Goal: Task Accomplishment & Management: Complete application form

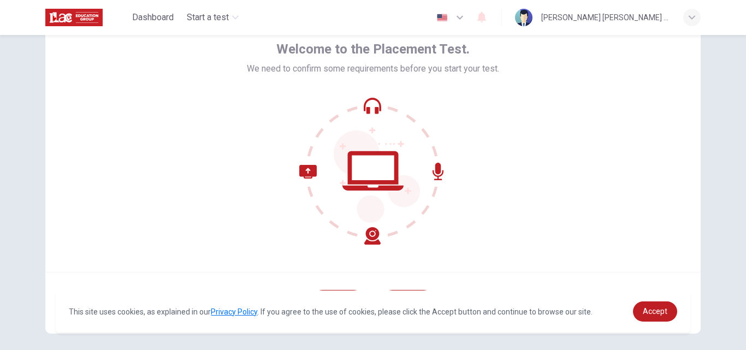
scroll to position [105, 0]
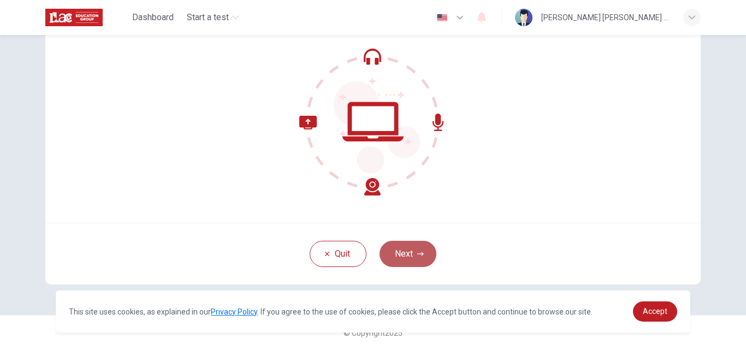
click at [408, 252] on button "Next" at bounding box center [407, 254] width 57 height 26
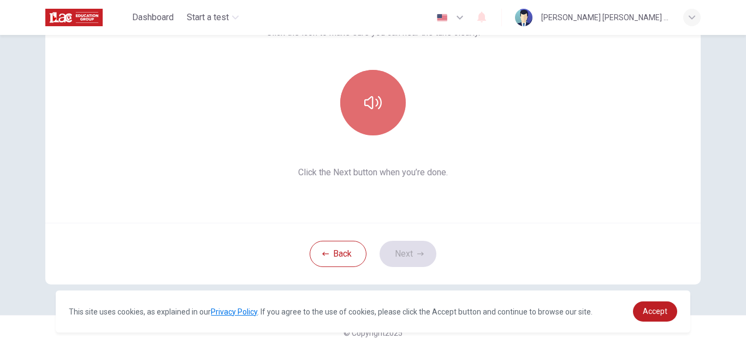
click at [375, 98] on icon "button" at bounding box center [372, 102] width 17 height 17
click at [370, 103] on icon "button" at bounding box center [372, 102] width 17 height 13
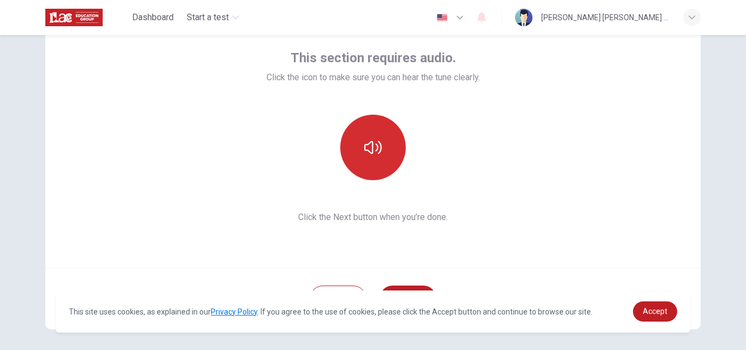
scroll to position [52, 0]
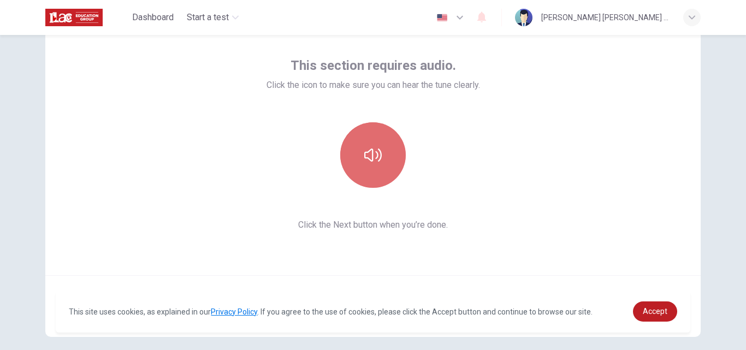
click at [369, 160] on icon "button" at bounding box center [372, 154] width 17 height 17
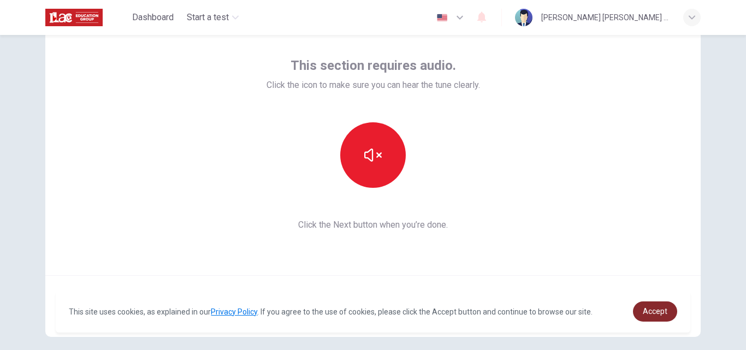
click at [666, 308] on span "Accept" at bounding box center [655, 311] width 25 height 9
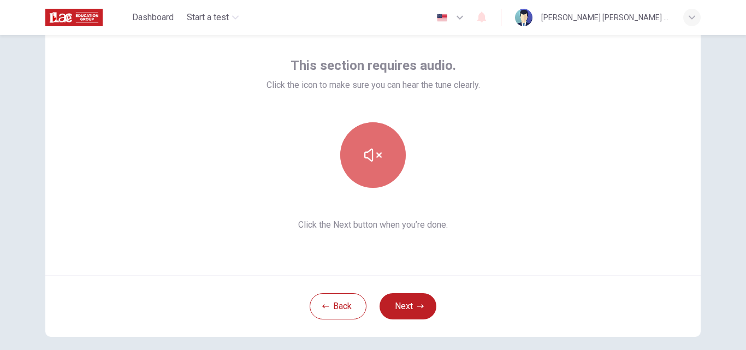
click at [348, 149] on button "button" at bounding box center [373, 155] width 66 height 66
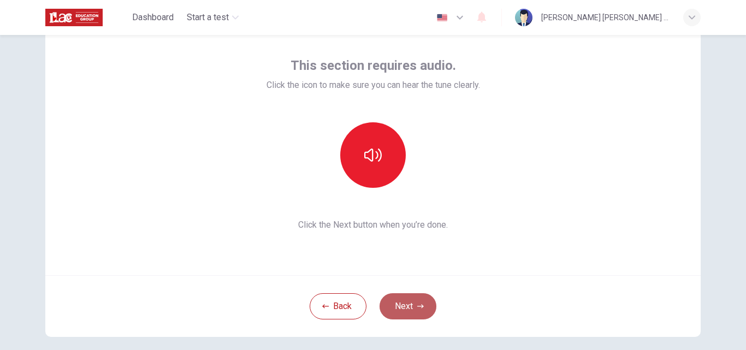
click at [417, 316] on button "Next" at bounding box center [407, 306] width 57 height 26
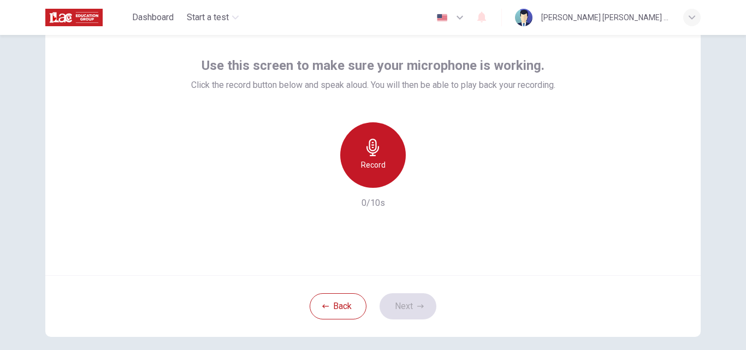
click at [362, 161] on h6 "Record" at bounding box center [373, 164] width 25 height 13
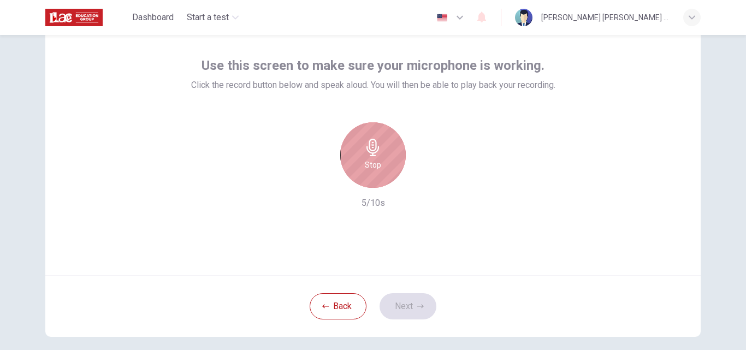
click at [365, 161] on h6 "Stop" at bounding box center [373, 164] width 16 height 13
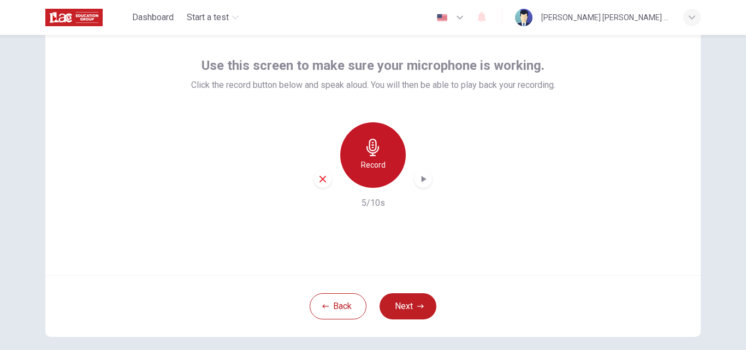
click at [364, 165] on h6 "Record" at bounding box center [373, 164] width 25 height 13
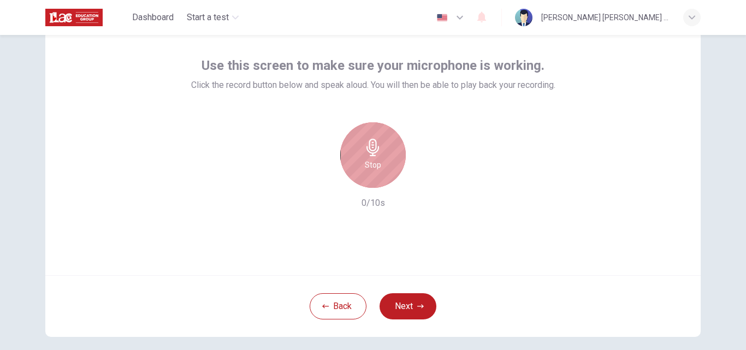
click at [365, 165] on h6 "Stop" at bounding box center [373, 164] width 16 height 13
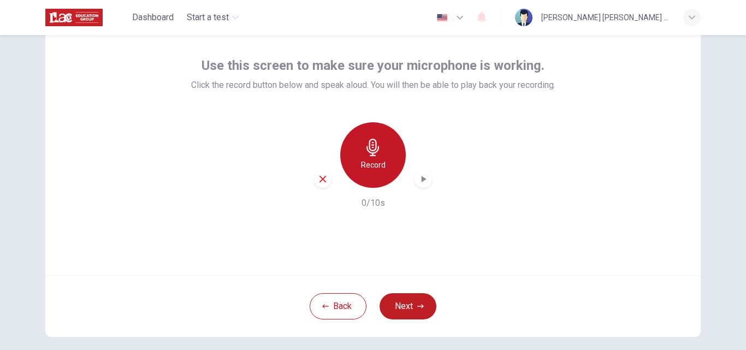
click at [369, 167] on h6 "Record" at bounding box center [373, 164] width 25 height 13
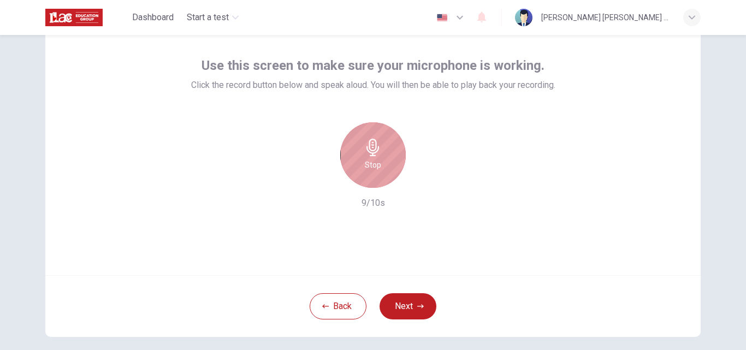
click at [369, 167] on h6 "Stop" at bounding box center [373, 164] width 16 height 13
click at [379, 142] on div "Stop" at bounding box center [373, 155] width 66 height 66
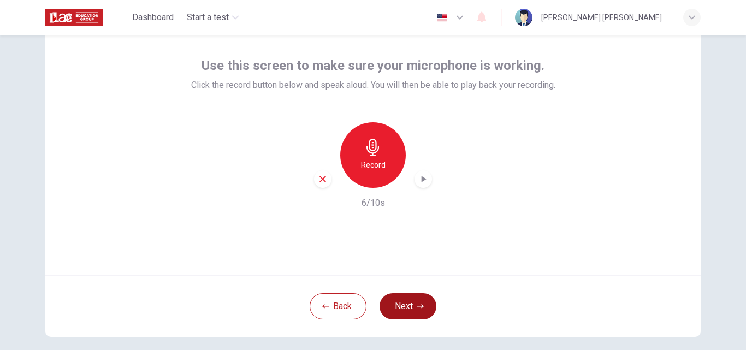
click at [413, 296] on button "Next" at bounding box center [407, 306] width 57 height 26
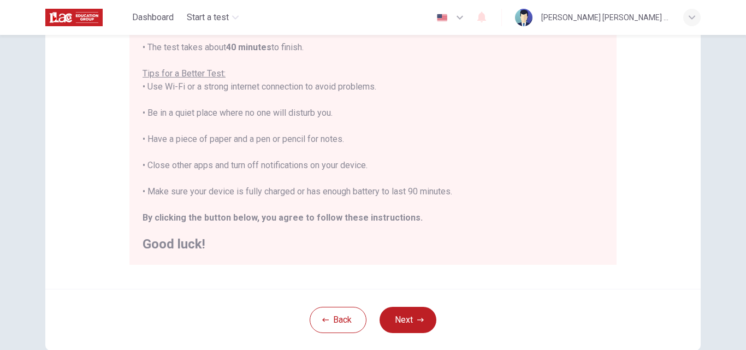
scroll to position [0, 0]
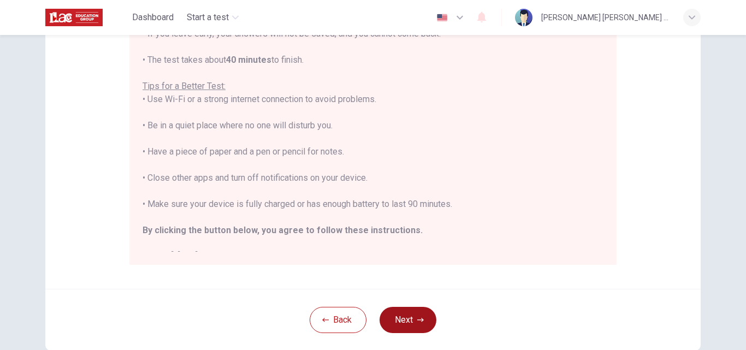
click at [408, 317] on button "Next" at bounding box center [407, 320] width 57 height 26
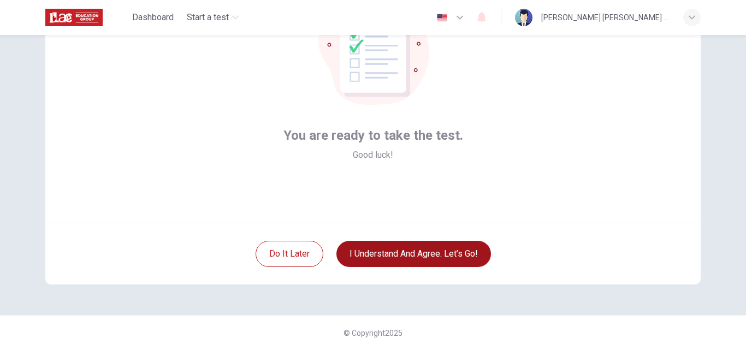
scroll to position [105, 0]
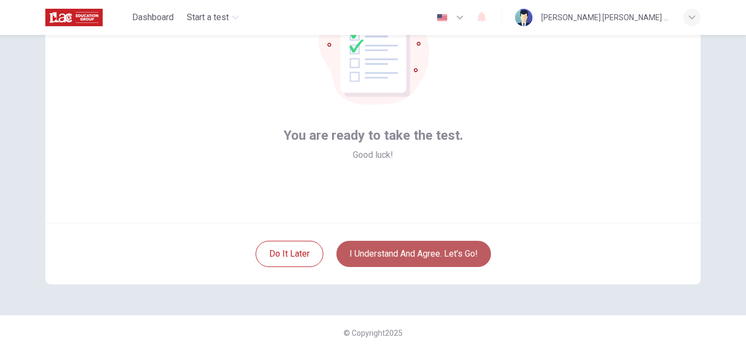
click at [421, 251] on button "I understand and agree. Let’s go!" at bounding box center [413, 254] width 155 height 26
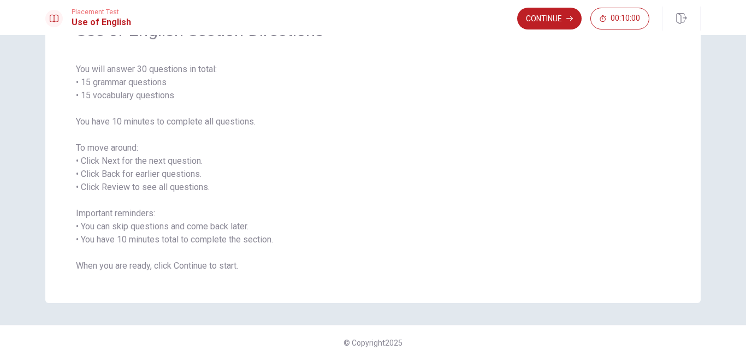
scroll to position [78, 0]
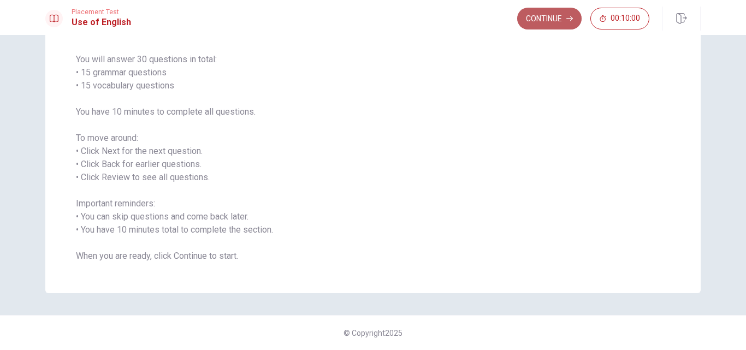
click at [559, 23] on button "Continue" at bounding box center [549, 19] width 64 height 22
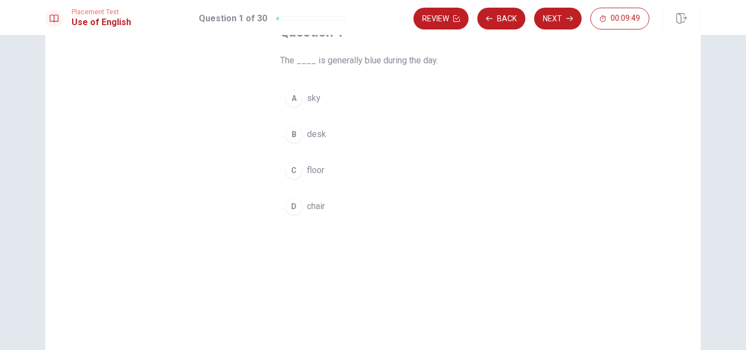
click at [309, 99] on span "sky" at bounding box center [314, 98] width 14 height 13
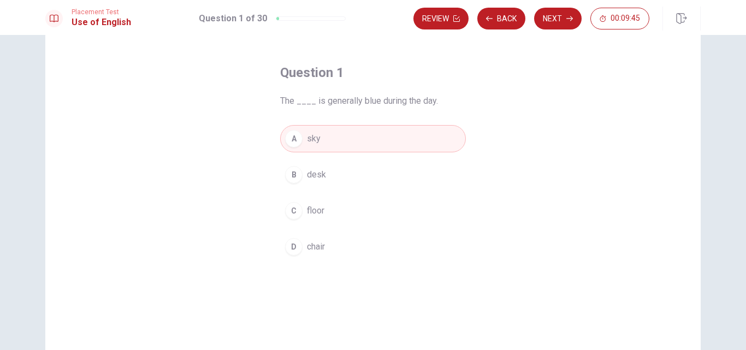
scroll to position [43, 0]
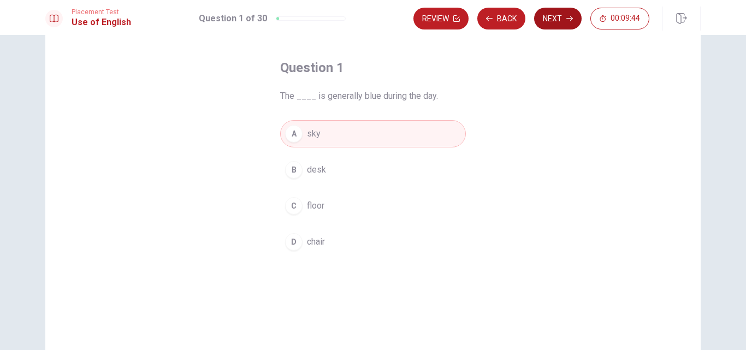
click at [569, 22] on button "Next" at bounding box center [557, 19] width 47 height 22
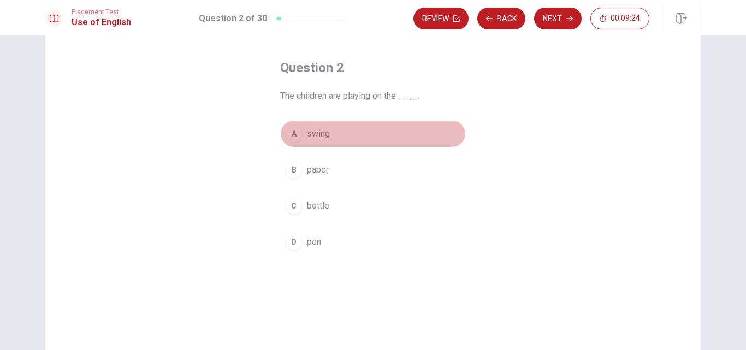
click at [320, 138] on span "swing" at bounding box center [318, 133] width 23 height 13
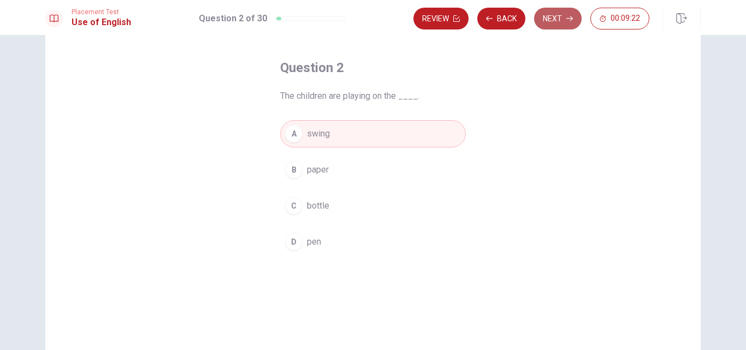
click at [550, 25] on button "Next" at bounding box center [557, 19] width 47 height 22
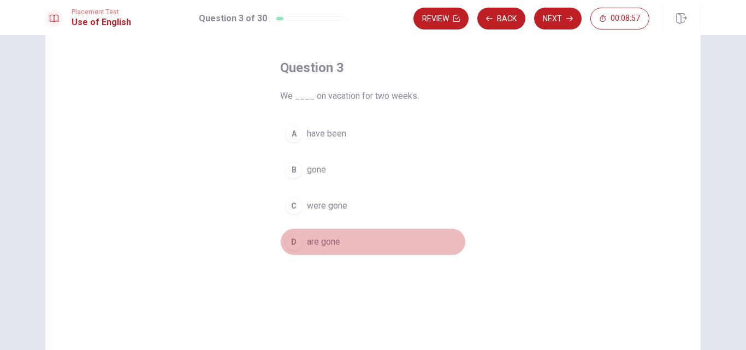
click at [329, 245] on span "are gone" at bounding box center [323, 241] width 33 height 13
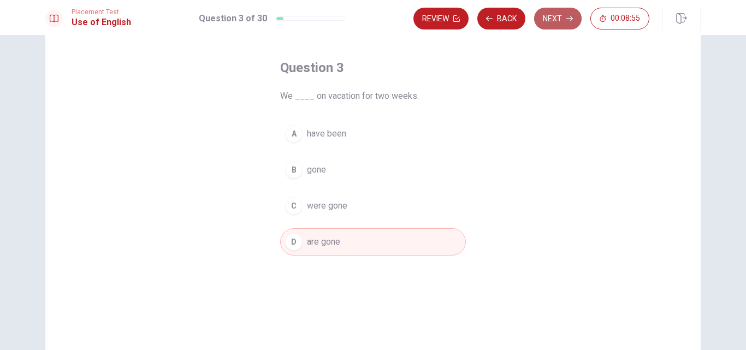
click at [563, 19] on button "Next" at bounding box center [557, 19] width 47 height 22
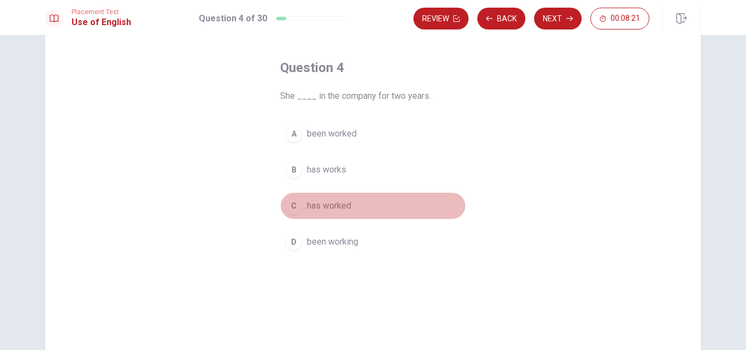
click at [346, 207] on span "has worked" at bounding box center [329, 205] width 44 height 13
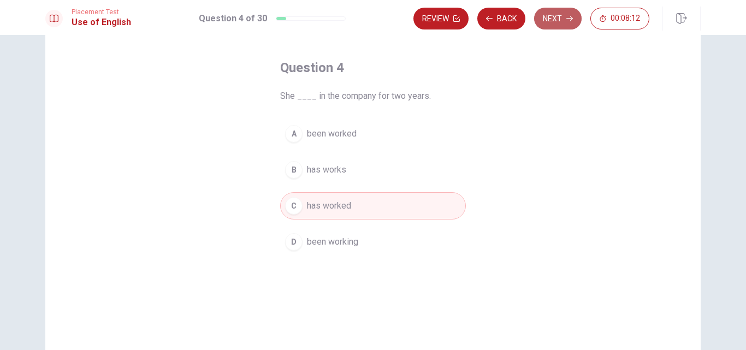
click at [551, 22] on button "Next" at bounding box center [557, 19] width 47 height 22
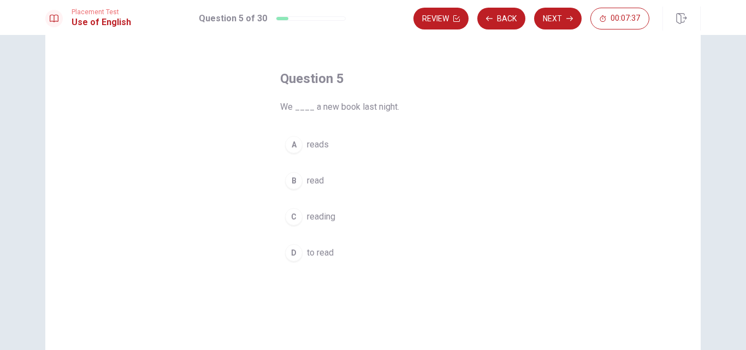
scroll to position [29, 0]
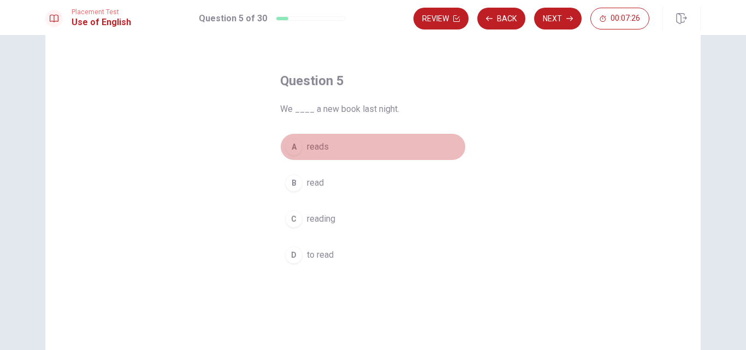
click at [358, 144] on button "A reads" at bounding box center [373, 146] width 186 height 27
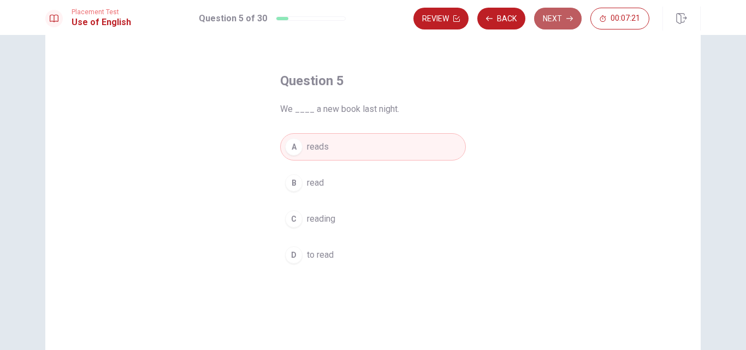
click at [552, 11] on button "Next" at bounding box center [557, 19] width 47 height 22
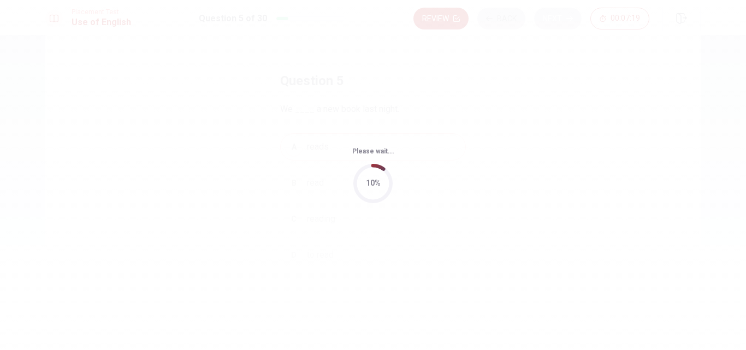
scroll to position [0, 0]
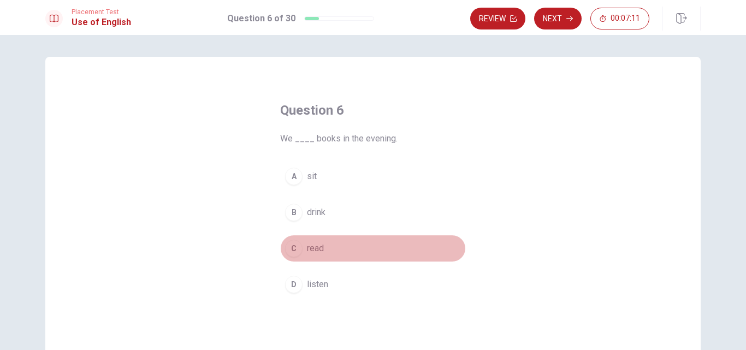
click at [338, 251] on button "C read" at bounding box center [373, 248] width 186 height 27
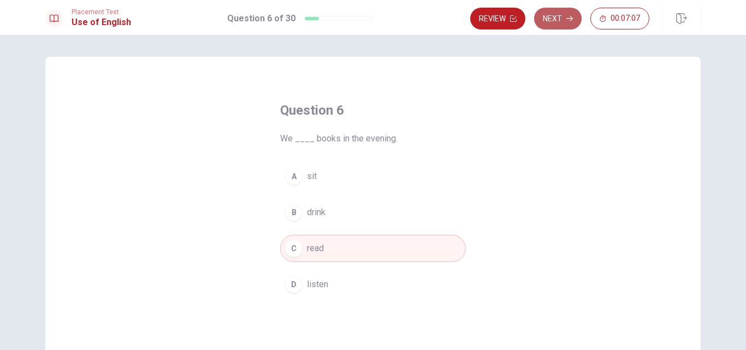
click at [561, 20] on button "Next" at bounding box center [557, 19] width 47 height 22
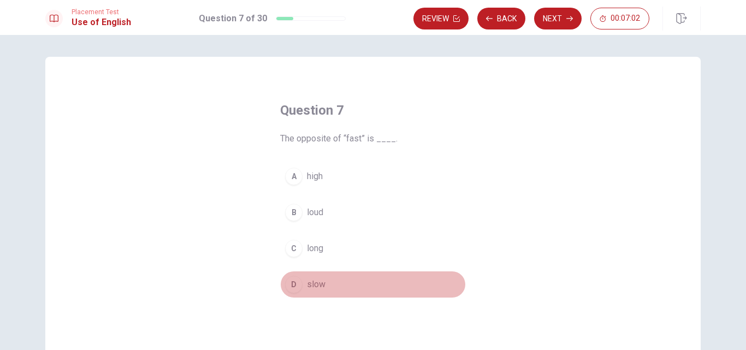
click at [334, 283] on button "D slow" at bounding box center [373, 284] width 186 height 27
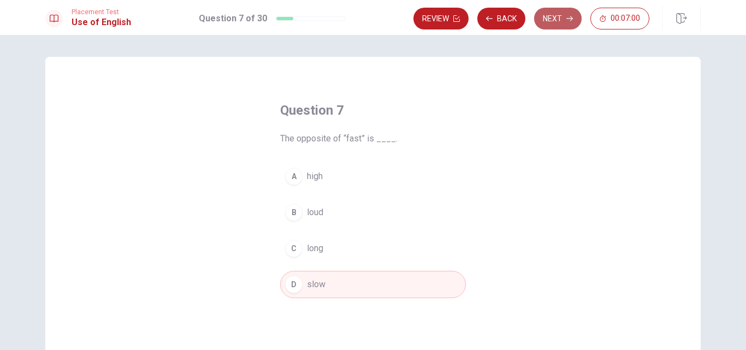
click at [559, 24] on button "Next" at bounding box center [557, 19] width 47 height 22
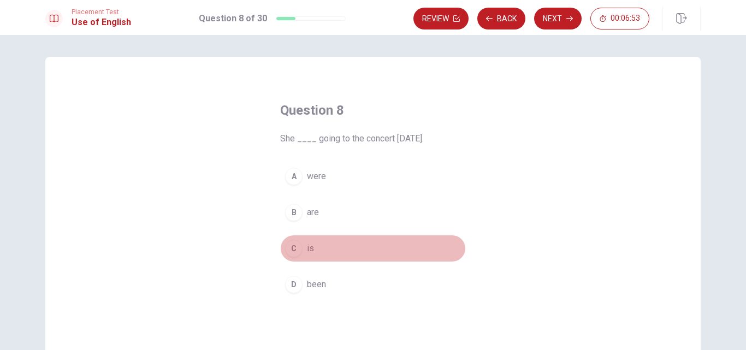
click at [336, 248] on button "C is" at bounding box center [373, 248] width 186 height 27
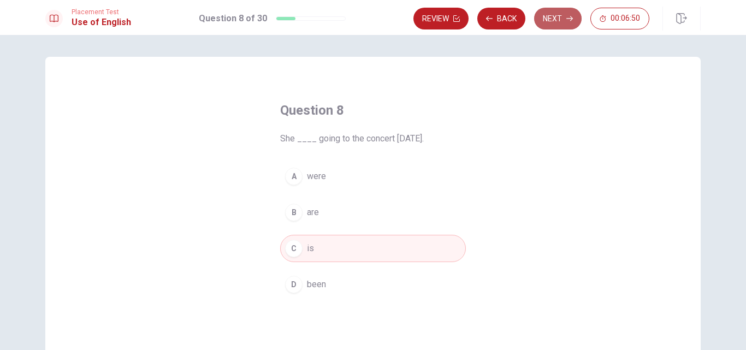
click at [570, 14] on button "Next" at bounding box center [557, 19] width 47 height 22
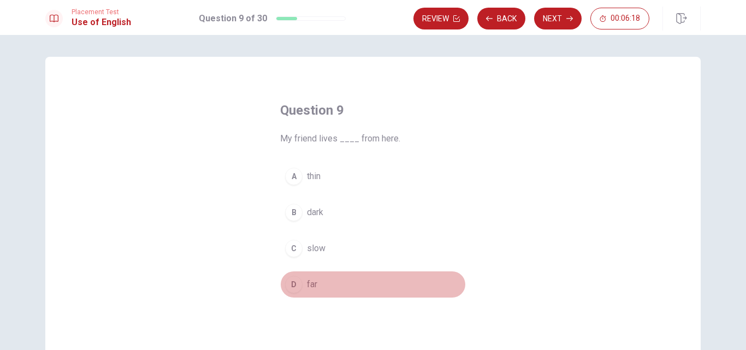
click at [311, 286] on span "far" at bounding box center [312, 284] width 10 height 13
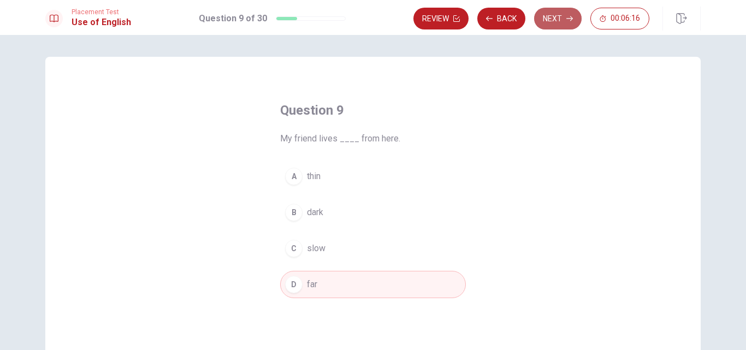
click at [560, 23] on button "Next" at bounding box center [557, 19] width 47 height 22
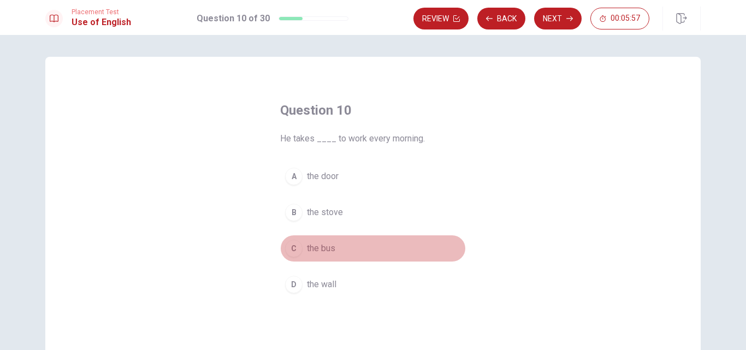
click at [364, 247] on button "C the bus" at bounding box center [373, 248] width 186 height 27
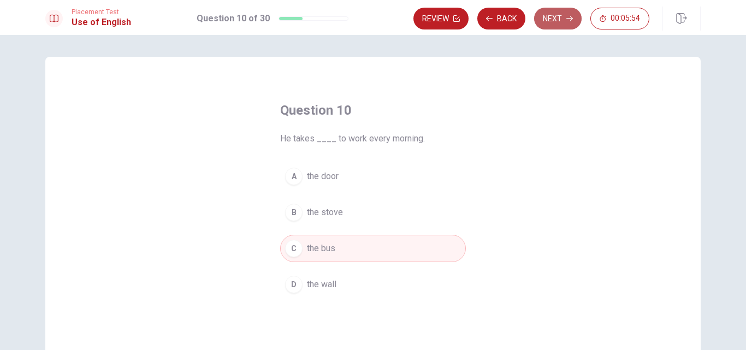
click at [537, 24] on button "Next" at bounding box center [557, 19] width 47 height 22
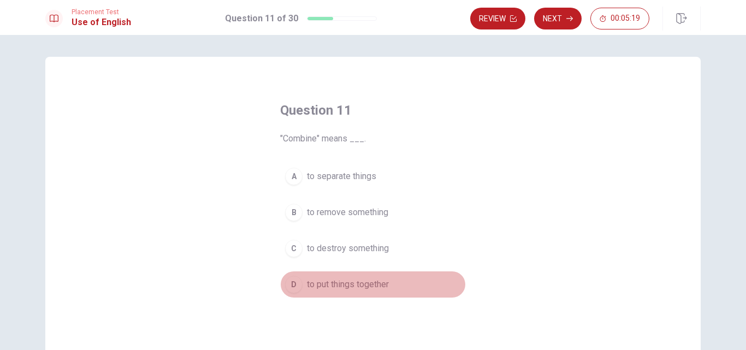
click at [387, 282] on span "to put things together" at bounding box center [348, 284] width 82 height 13
click at [384, 281] on span "to put things together" at bounding box center [348, 284] width 82 height 13
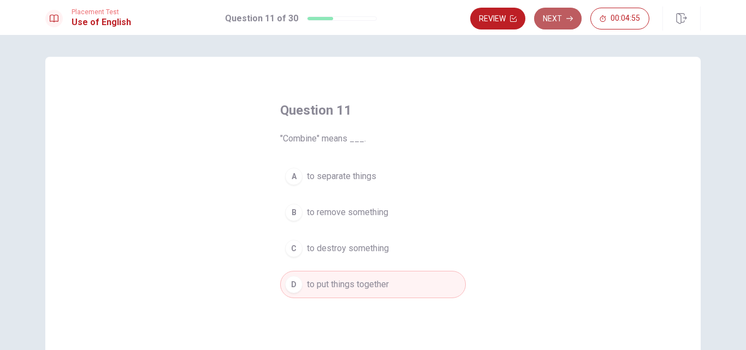
click at [555, 23] on button "Next" at bounding box center [557, 19] width 47 height 22
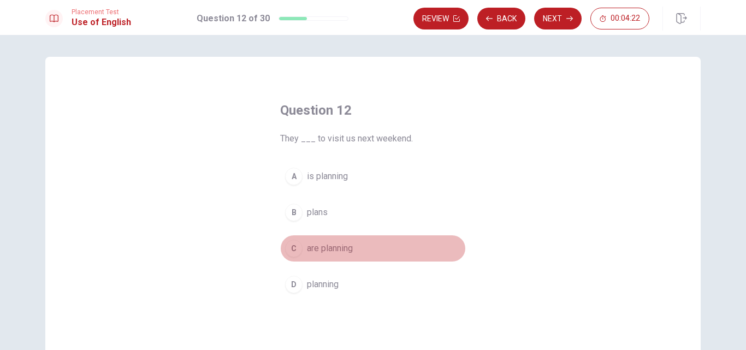
click at [326, 245] on span "are planning" at bounding box center [330, 248] width 46 height 13
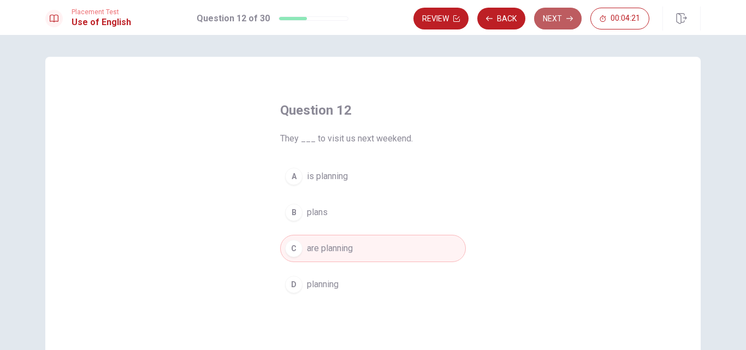
click at [548, 26] on button "Next" at bounding box center [557, 19] width 47 height 22
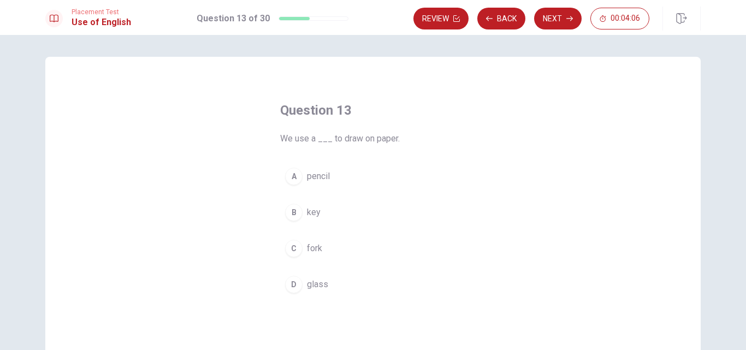
click at [334, 183] on button "A pencil" at bounding box center [373, 176] width 186 height 27
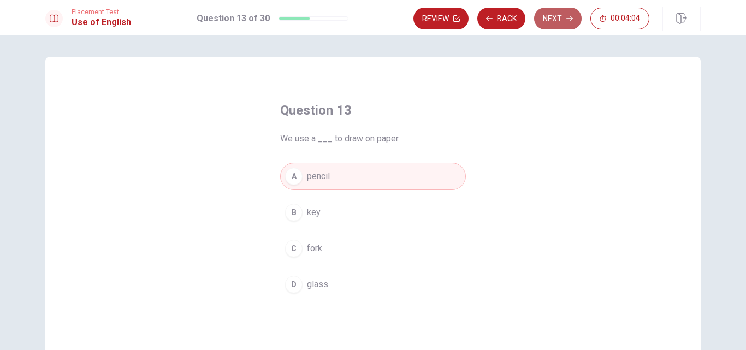
click at [544, 20] on button "Next" at bounding box center [557, 19] width 47 height 22
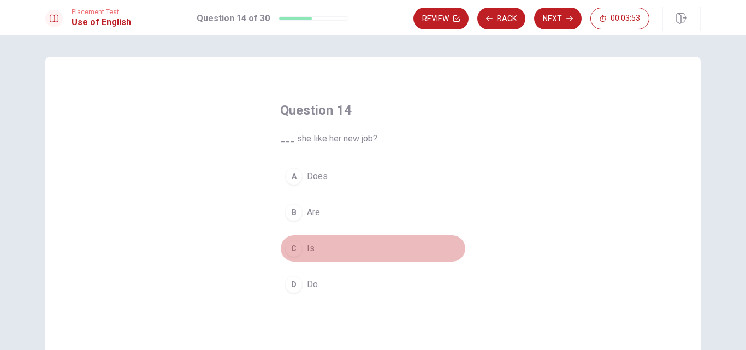
click at [335, 249] on button "C Is" at bounding box center [373, 248] width 186 height 27
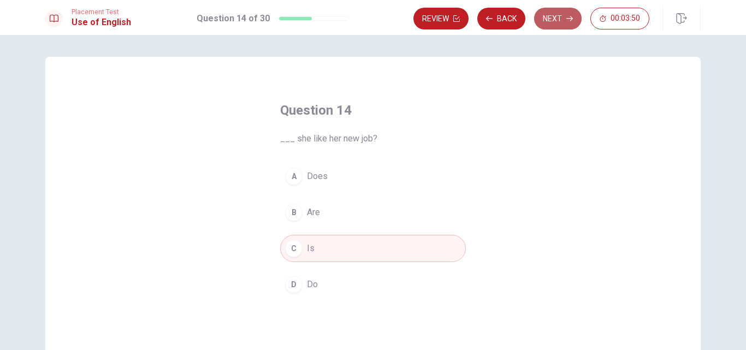
click at [559, 26] on button "Next" at bounding box center [557, 19] width 47 height 22
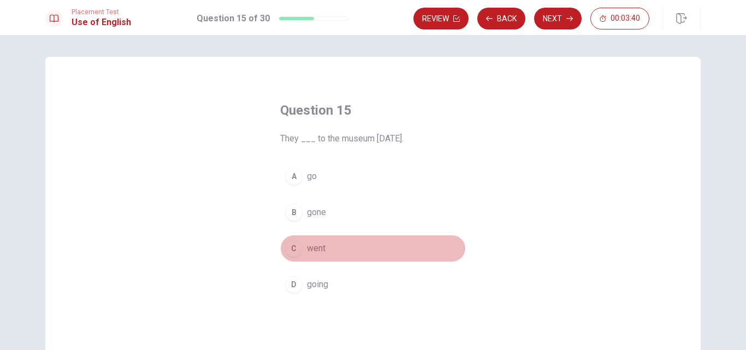
click at [314, 246] on span "went" at bounding box center [316, 248] width 19 height 13
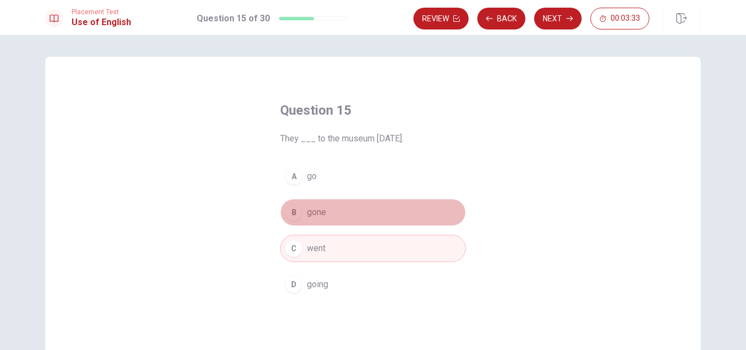
click at [329, 201] on button "B gone" at bounding box center [373, 212] width 186 height 27
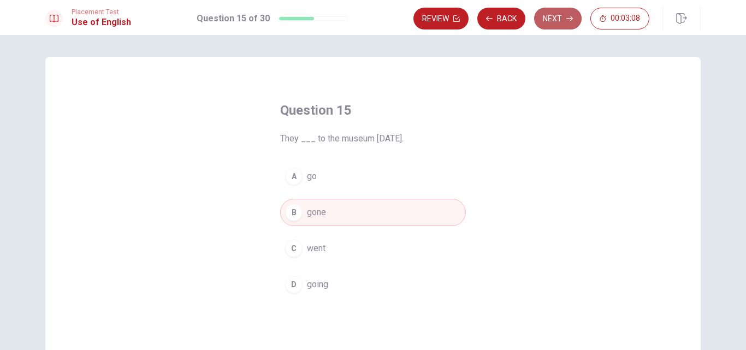
click at [566, 21] on icon "button" at bounding box center [569, 18] width 7 height 7
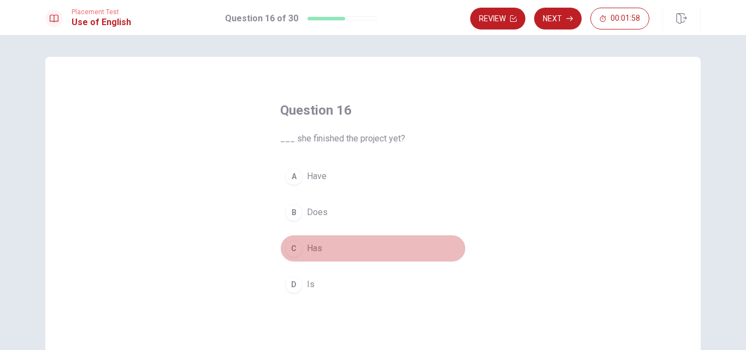
click at [313, 248] on span "Has" at bounding box center [314, 248] width 15 height 13
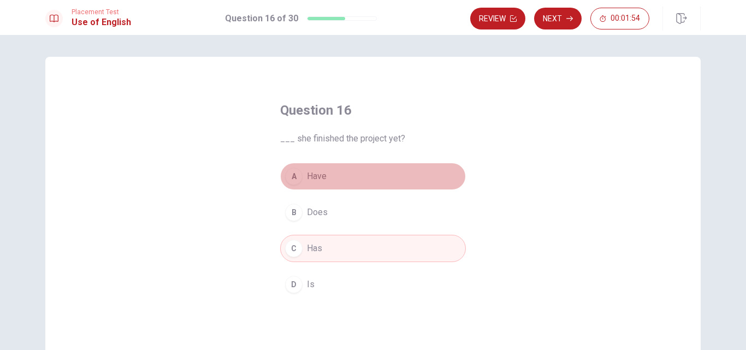
click at [375, 186] on button "A Have" at bounding box center [373, 176] width 186 height 27
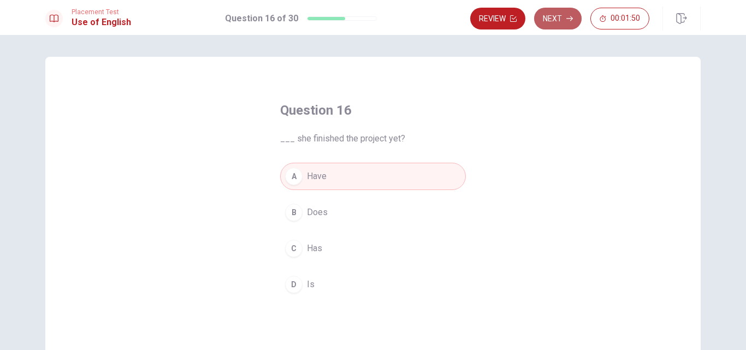
click at [557, 20] on button "Next" at bounding box center [557, 19] width 47 height 22
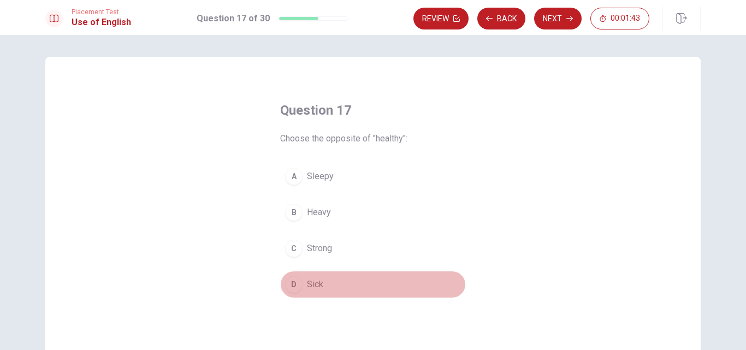
click at [328, 285] on button "D Sick" at bounding box center [373, 284] width 186 height 27
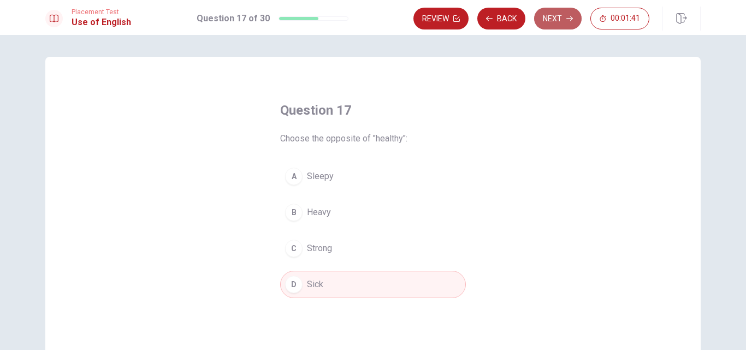
click at [542, 16] on button "Next" at bounding box center [557, 19] width 47 height 22
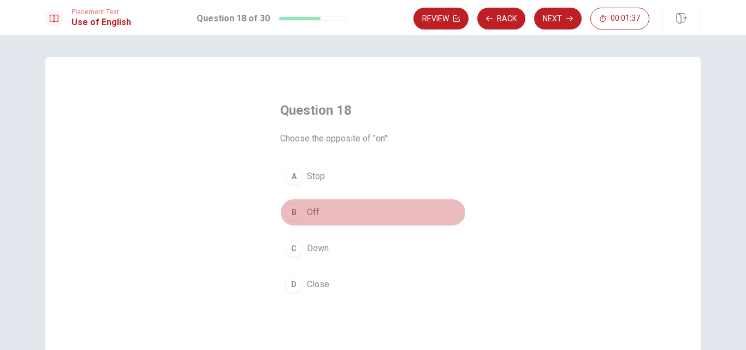
click at [336, 218] on button "B Off" at bounding box center [373, 212] width 186 height 27
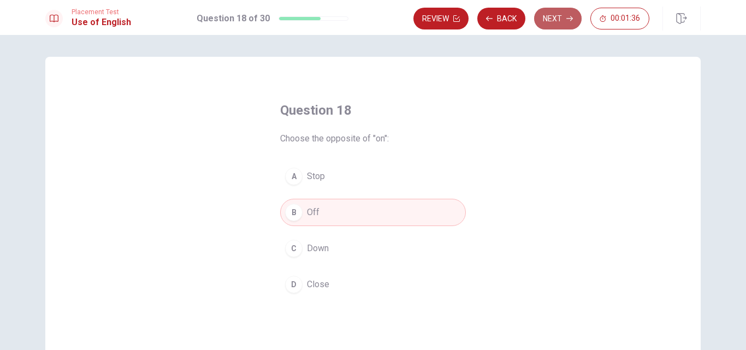
click at [553, 20] on button "Next" at bounding box center [557, 19] width 47 height 22
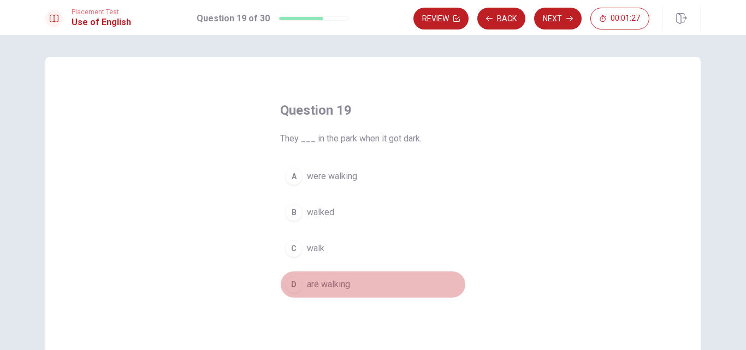
click at [369, 282] on button "D are walking" at bounding box center [373, 284] width 186 height 27
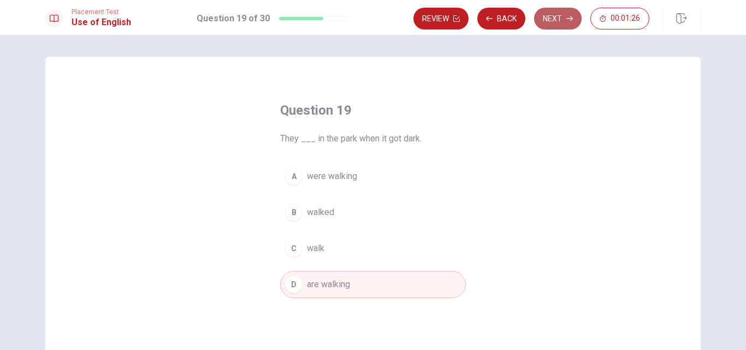
click at [544, 27] on button "Next" at bounding box center [557, 19] width 47 height 22
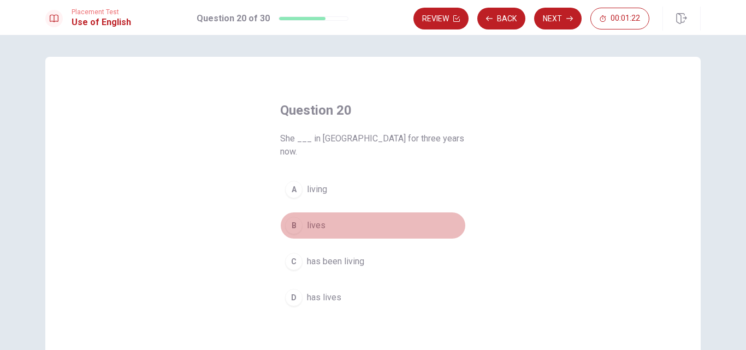
click at [332, 215] on button "B lives" at bounding box center [373, 225] width 186 height 27
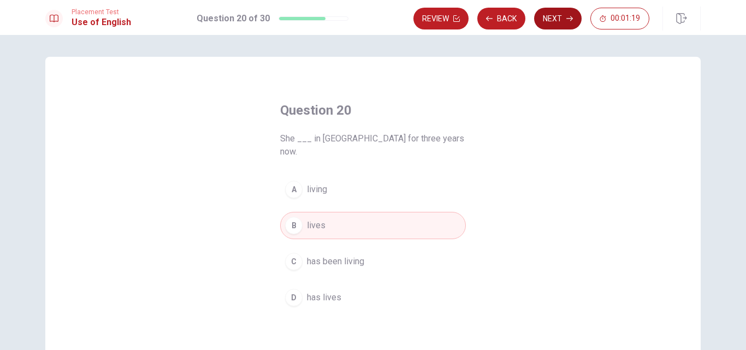
click at [551, 19] on button "Next" at bounding box center [557, 19] width 47 height 22
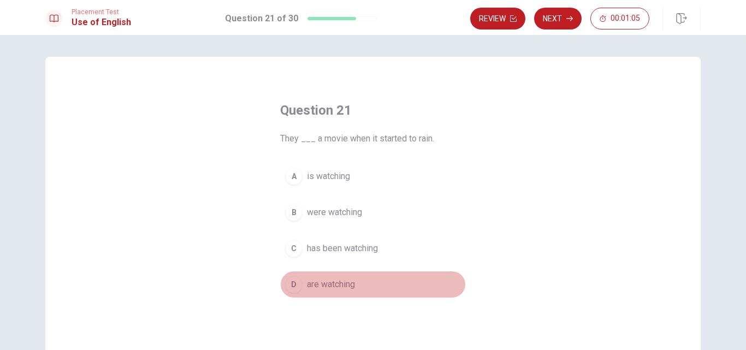
click at [345, 281] on span "are watching" at bounding box center [331, 284] width 48 height 13
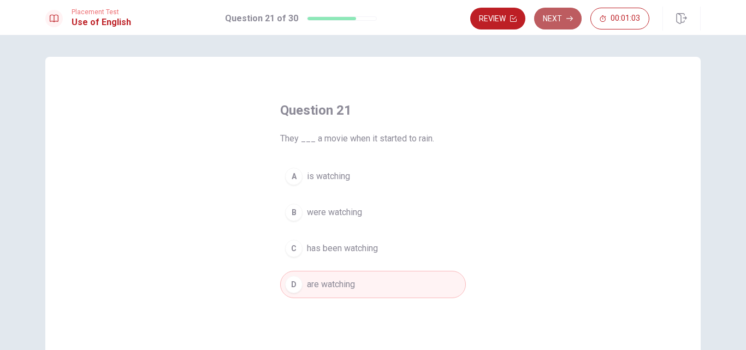
click at [565, 20] on button "Next" at bounding box center [557, 19] width 47 height 22
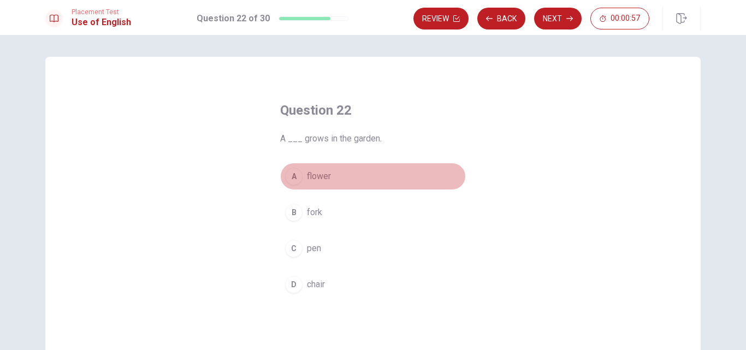
click at [342, 176] on button "A flower" at bounding box center [373, 176] width 186 height 27
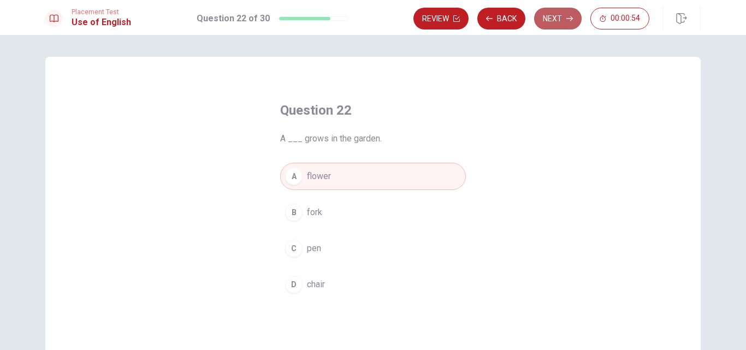
click at [555, 23] on button "Next" at bounding box center [557, 19] width 47 height 22
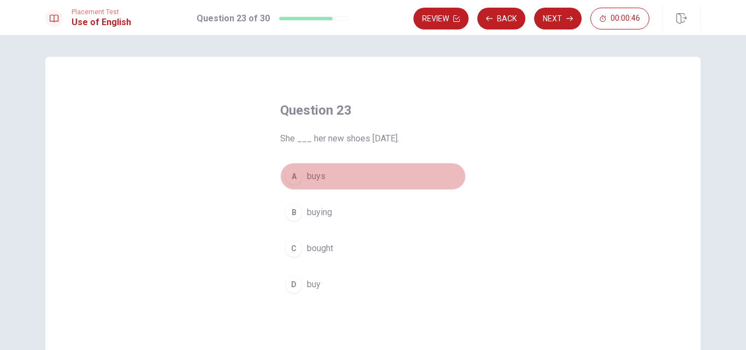
click at [372, 181] on button "A buys" at bounding box center [373, 176] width 186 height 27
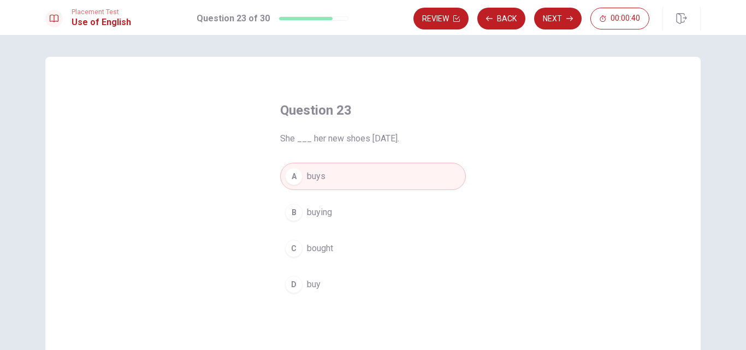
click at [396, 283] on button "D buy" at bounding box center [373, 284] width 186 height 27
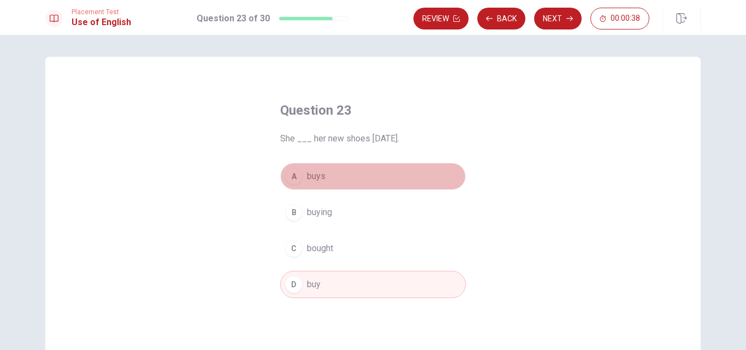
click at [389, 184] on button "A buys" at bounding box center [373, 176] width 186 height 27
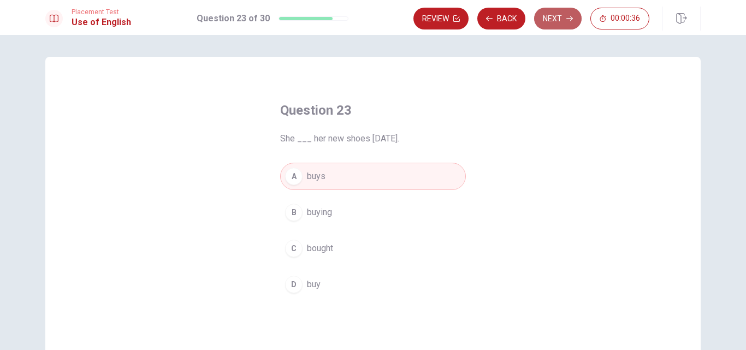
click at [561, 12] on button "Next" at bounding box center [557, 19] width 47 height 22
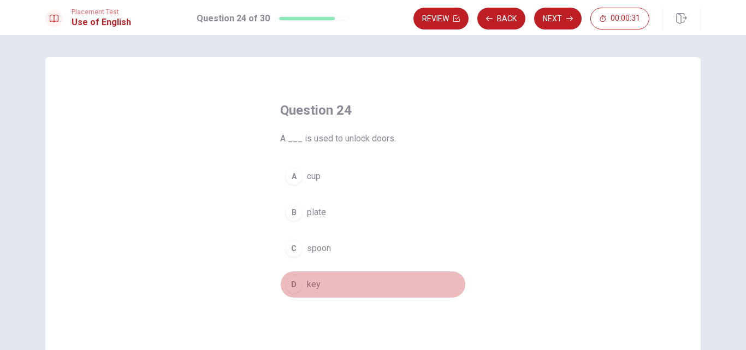
click at [335, 288] on button "D key" at bounding box center [373, 284] width 186 height 27
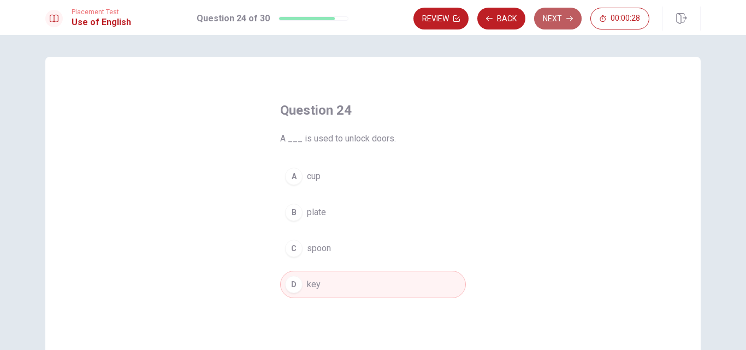
click at [559, 18] on button "Next" at bounding box center [557, 19] width 47 height 22
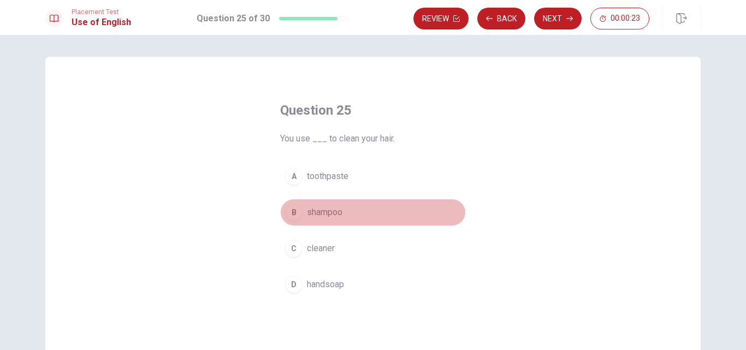
click at [384, 213] on button "B shampoo" at bounding box center [373, 212] width 186 height 27
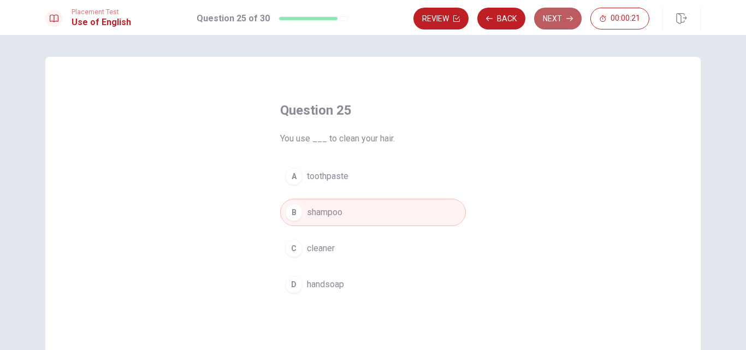
click at [565, 21] on button "Next" at bounding box center [557, 19] width 47 height 22
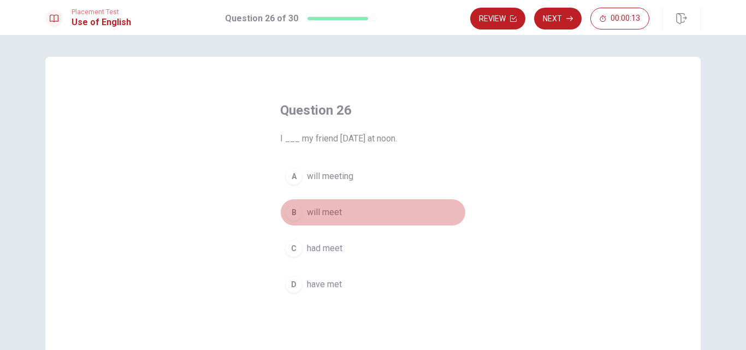
click at [348, 212] on button "B will meet" at bounding box center [373, 212] width 186 height 27
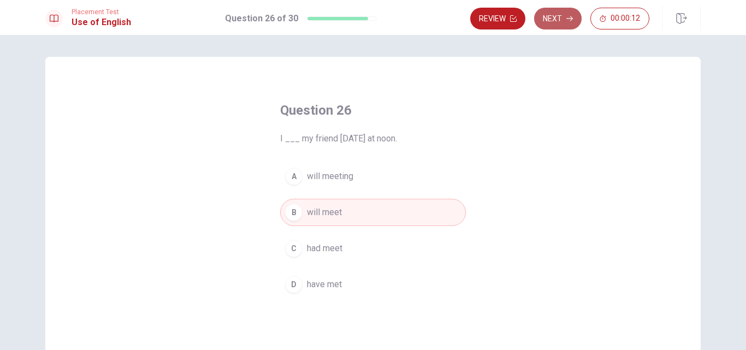
click at [564, 17] on button "Next" at bounding box center [557, 19] width 47 height 22
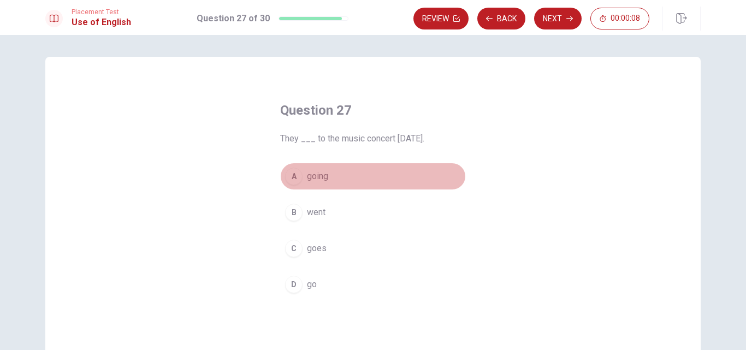
click at [356, 185] on button "A going" at bounding box center [373, 176] width 186 height 27
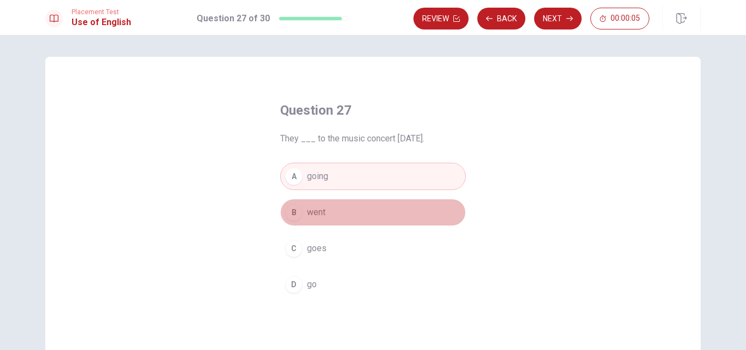
click at [375, 212] on button "B went" at bounding box center [373, 212] width 186 height 27
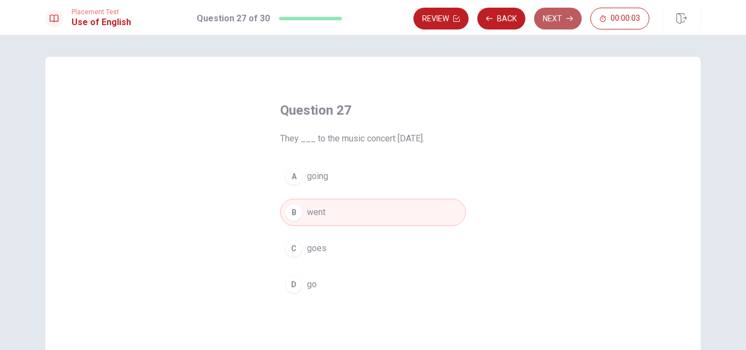
click at [555, 22] on button "Next" at bounding box center [557, 19] width 47 height 22
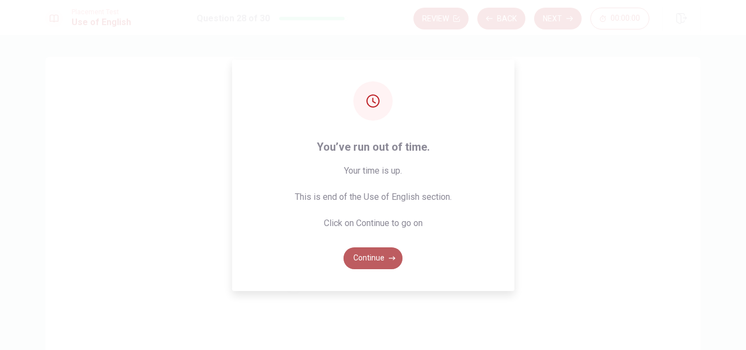
click at [363, 259] on button "Continue" at bounding box center [372, 258] width 59 height 22
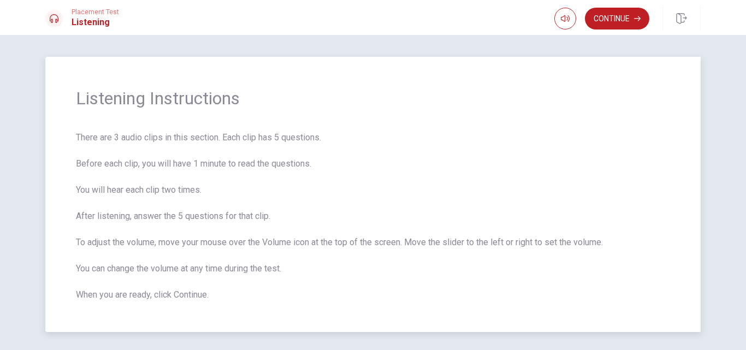
click at [492, 176] on span "There are 3 audio clips in this section. Each clip has 5 questions. Before each…" at bounding box center [373, 216] width 594 height 170
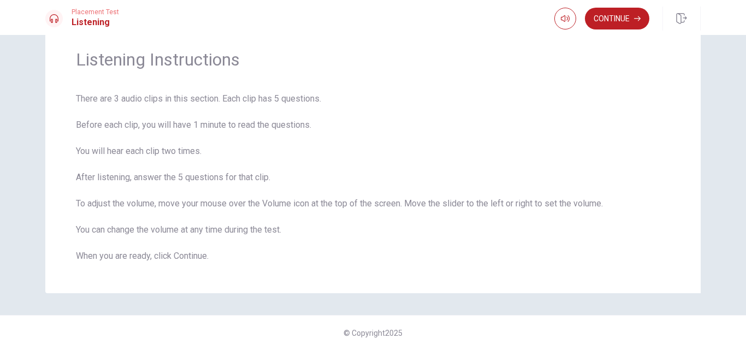
scroll to position [16, 0]
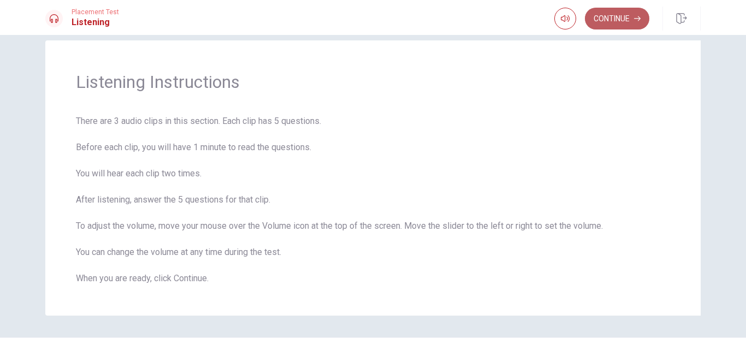
click at [634, 25] on button "Continue" at bounding box center [617, 19] width 64 height 22
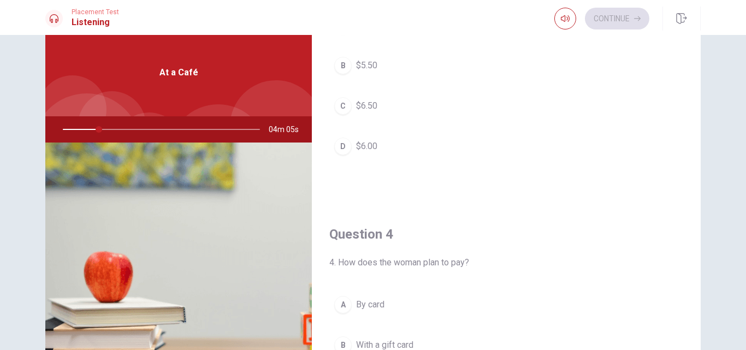
scroll to position [0, 0]
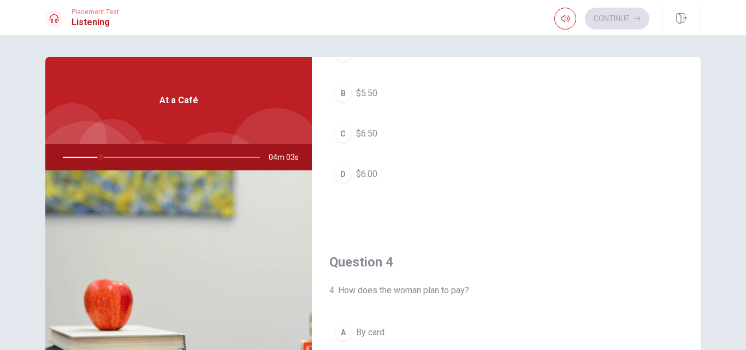
click at [96, 153] on div at bounding box center [159, 157] width 219 height 26
click at [84, 156] on div at bounding box center [159, 157] width 219 height 26
click at [698, 111] on div "Question 1 How does the woman want her croissant? A Toasted B Warmed up C With …" at bounding box center [373, 246] width 690 height 379
click at [694, 108] on div "Question 1 How does the woman want her croissant? A Toasted B Warmed up C With …" at bounding box center [373, 246] width 690 height 379
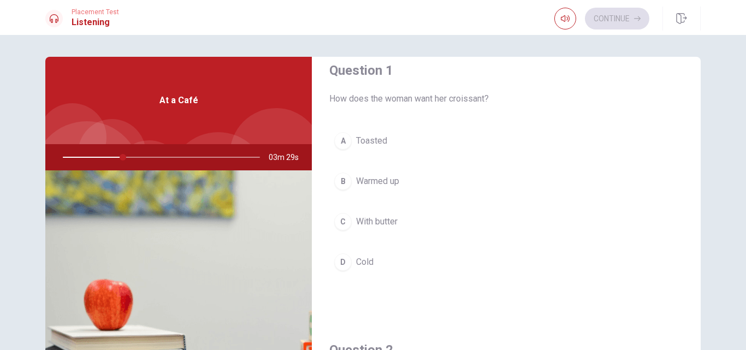
scroll to position [15, 0]
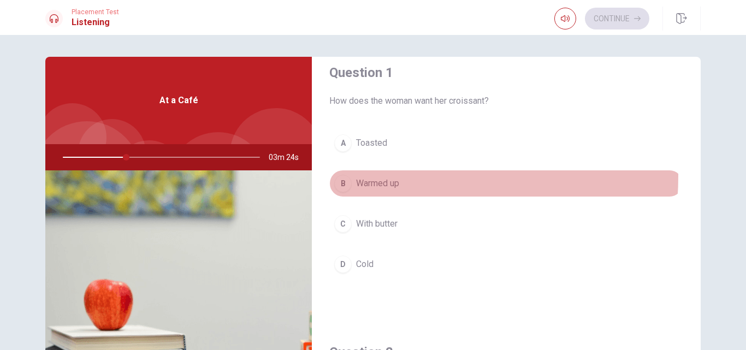
click at [382, 176] on button "B Warmed up" at bounding box center [506, 183] width 354 height 27
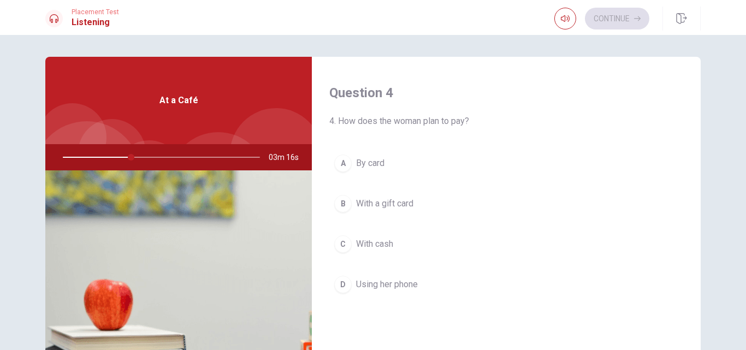
scroll to position [839, 0]
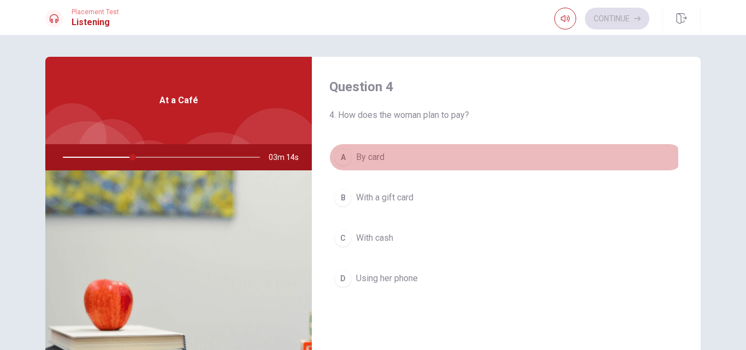
click at [393, 159] on button "A By card" at bounding box center [506, 157] width 354 height 27
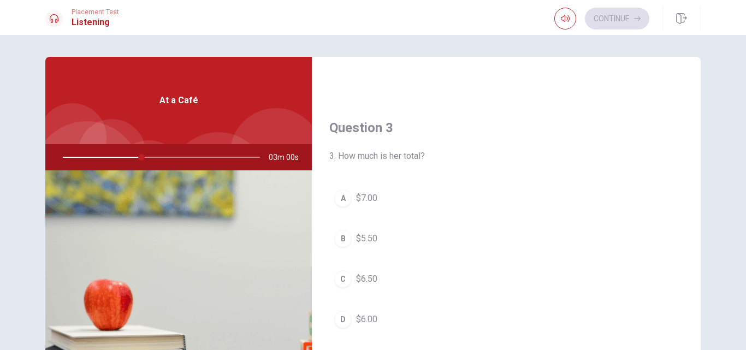
scroll to position [527, 0]
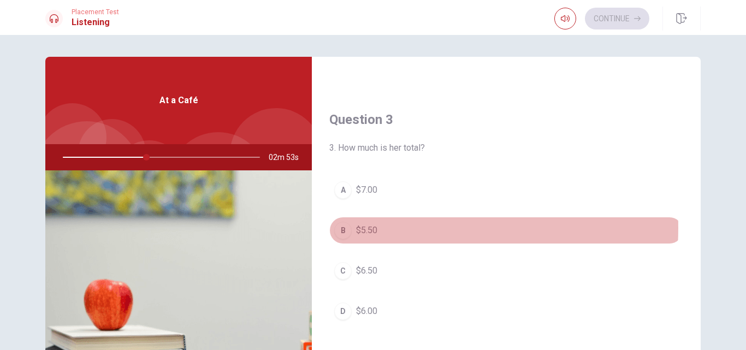
click at [376, 228] on button "B $5.50" at bounding box center [506, 230] width 354 height 27
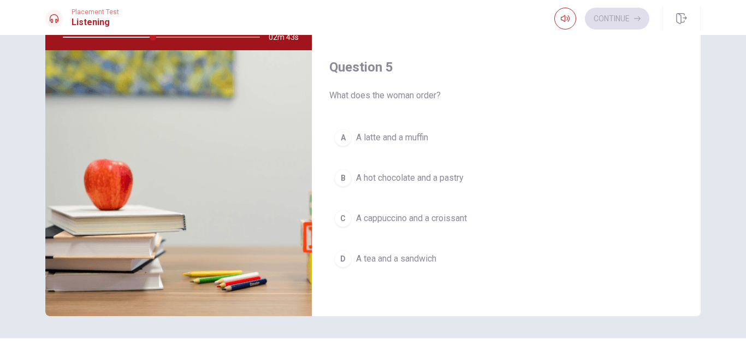
scroll to position [122, 0]
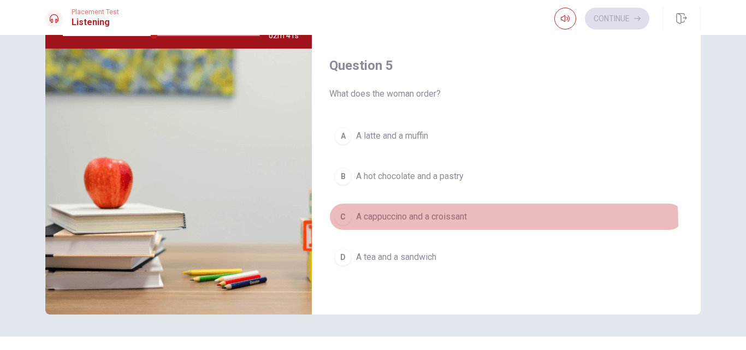
click at [433, 223] on span "A cappuccino and a croissant" at bounding box center [411, 216] width 111 height 13
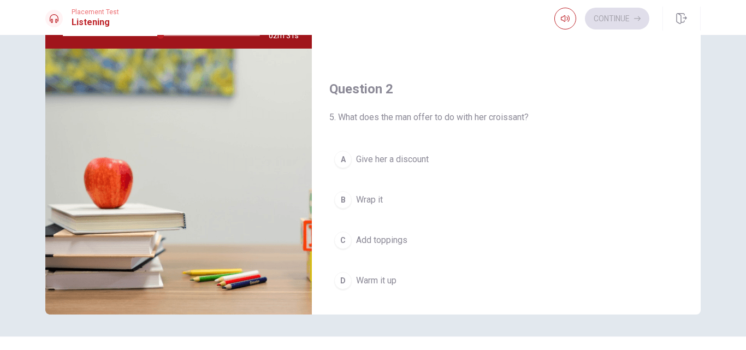
scroll to position [187, 0]
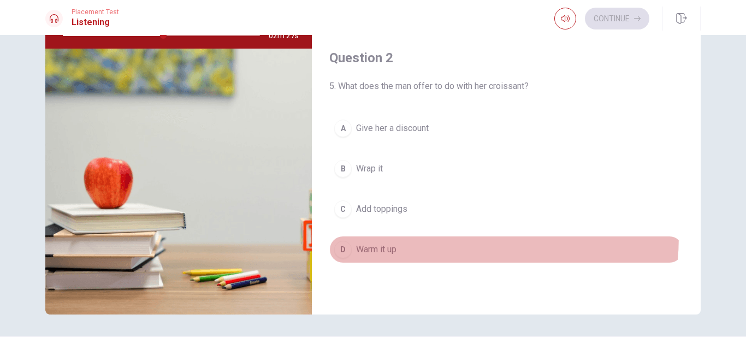
drag, startPoint x: 400, startPoint y: 236, endPoint x: 393, endPoint y: 251, distance: 16.4
click at [393, 251] on button "D Warm it up" at bounding box center [506, 249] width 354 height 27
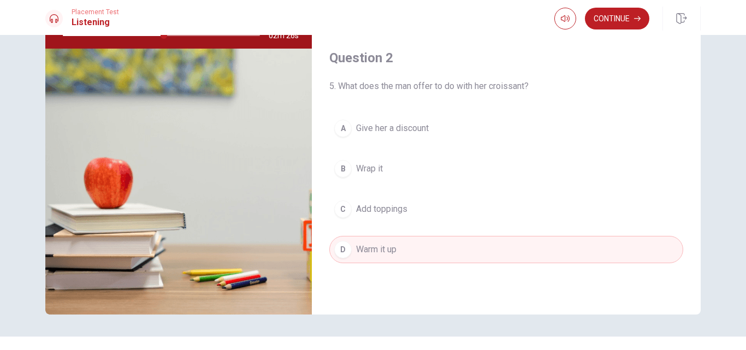
click at [393, 251] on span "Warm it up" at bounding box center [376, 249] width 40 height 13
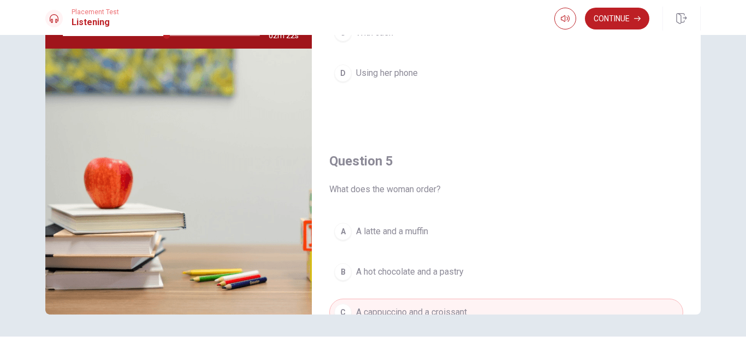
scroll to position [1018, 0]
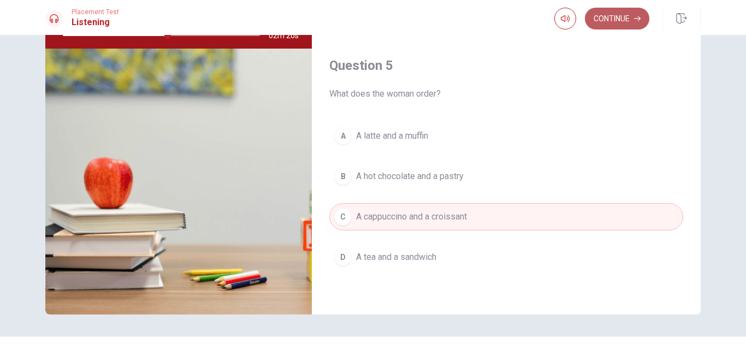
click at [633, 16] on button "Continue" at bounding box center [617, 19] width 64 height 22
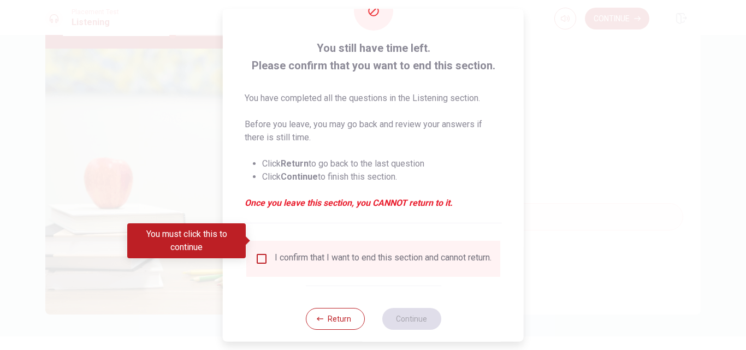
scroll to position [57, 0]
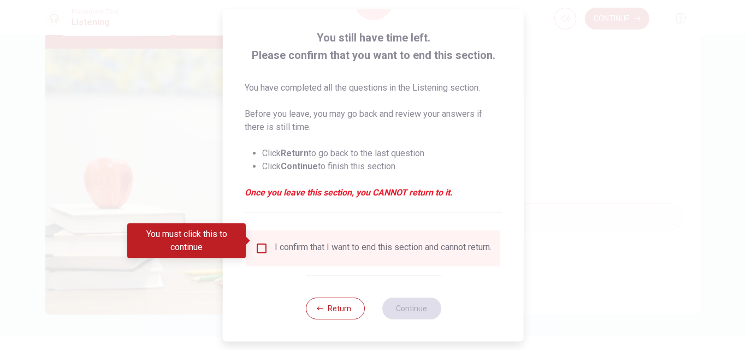
click at [357, 245] on div "I confirm that I want to end this section and cannot return." at bounding box center [383, 248] width 217 height 13
click at [262, 242] on input "You must click this to continue" at bounding box center [261, 248] width 13 height 13
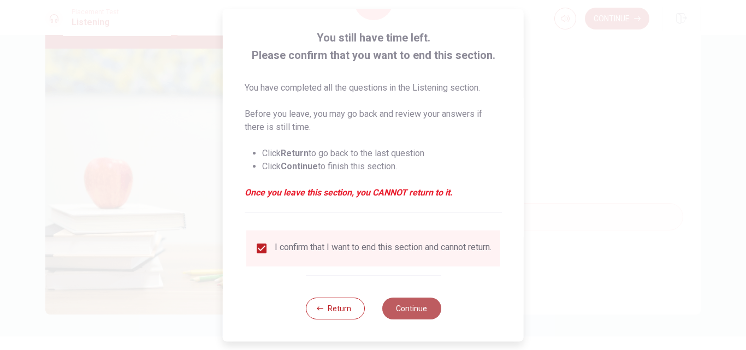
click at [389, 311] on button "Continue" at bounding box center [411, 309] width 59 height 22
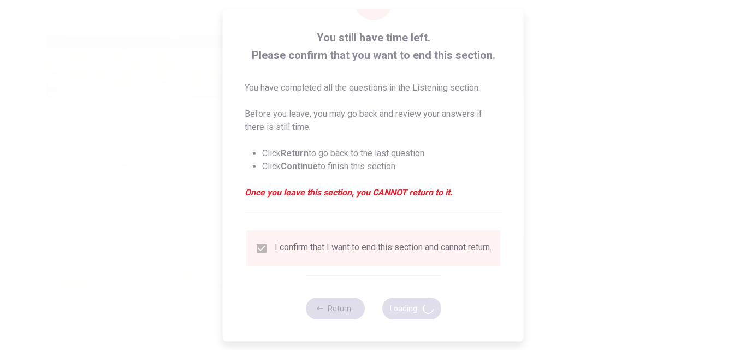
type input "57"
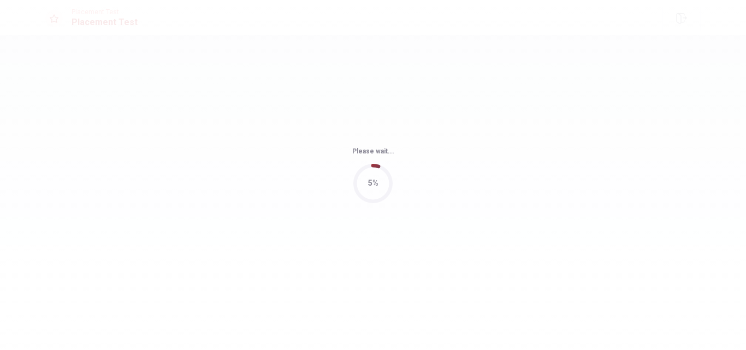
scroll to position [0, 0]
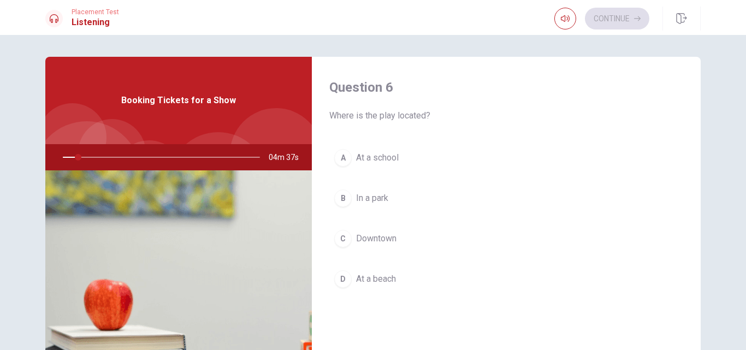
drag, startPoint x: 691, startPoint y: 145, endPoint x: 699, endPoint y: 167, distance: 23.8
click at [699, 167] on div "Question 6 Where is the play located? A At a school B In a park C Downtown D At…" at bounding box center [373, 246] width 690 height 379
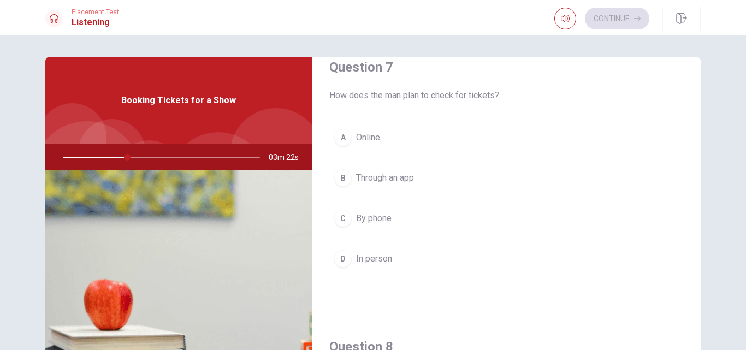
scroll to position [323, 0]
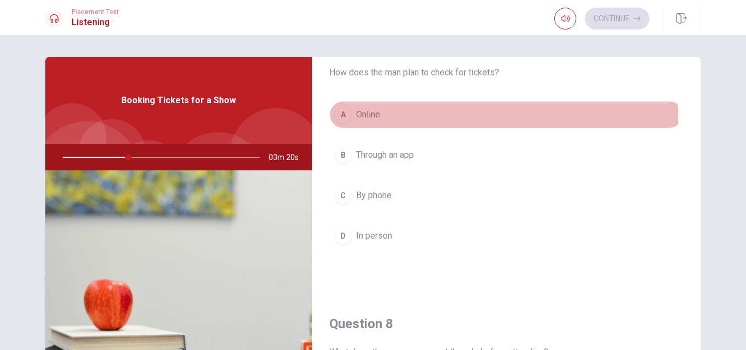
click at [402, 120] on button "A Online" at bounding box center [506, 114] width 354 height 27
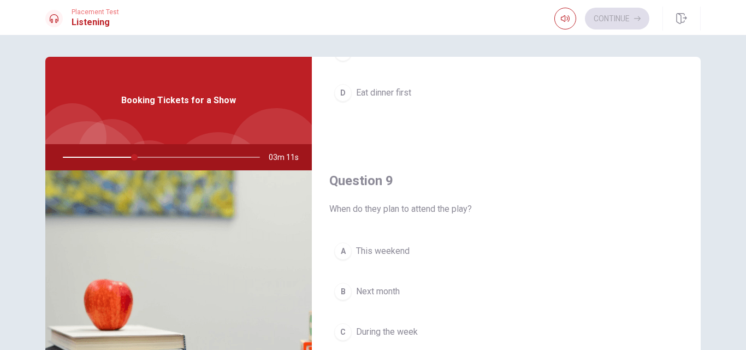
scroll to position [754, 0]
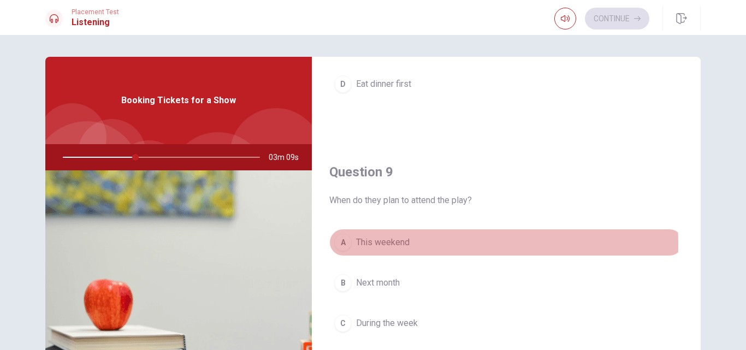
click at [388, 245] on span "This weekend" at bounding box center [383, 242] width 54 height 13
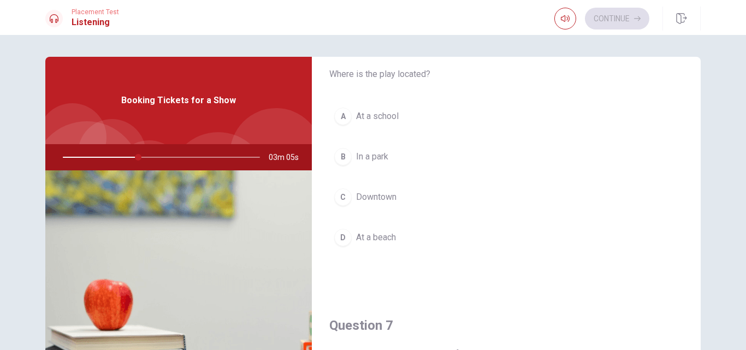
scroll to position [38, 0]
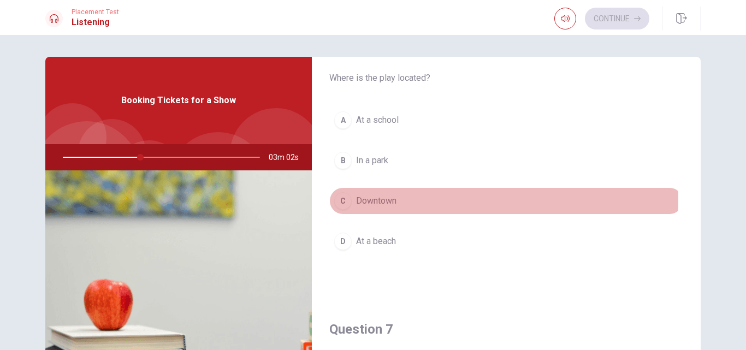
click at [405, 200] on button "C Downtown" at bounding box center [506, 200] width 354 height 27
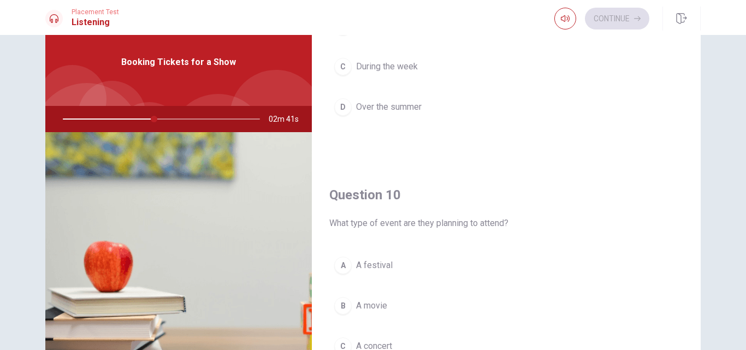
scroll to position [1018, 0]
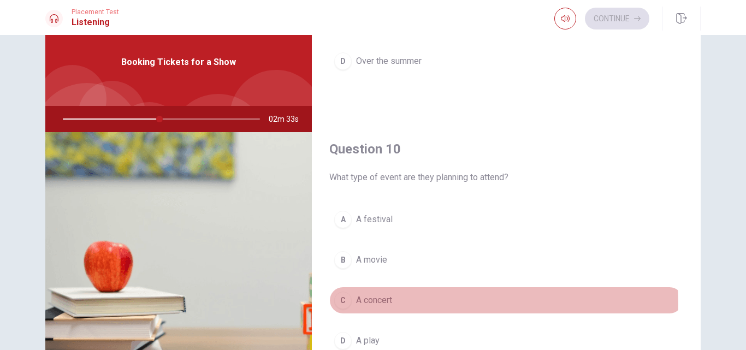
click at [397, 304] on button "C A concert" at bounding box center [506, 300] width 354 height 27
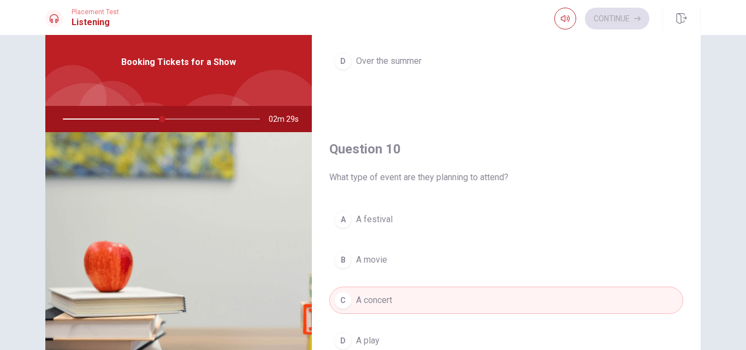
drag, startPoint x: 153, startPoint y: 113, endPoint x: 131, endPoint y: 117, distance: 22.7
click at [131, 117] on div at bounding box center [159, 119] width 219 height 26
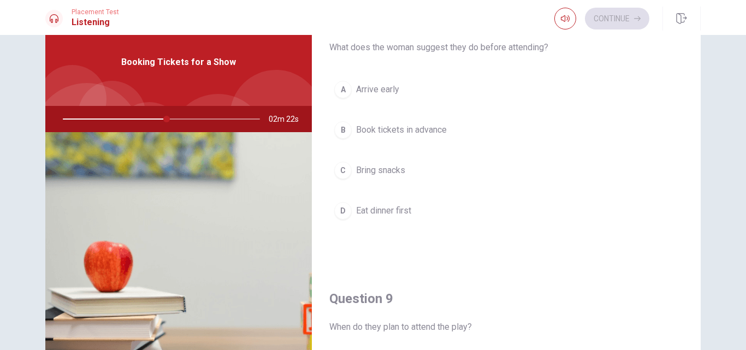
scroll to position [581, 0]
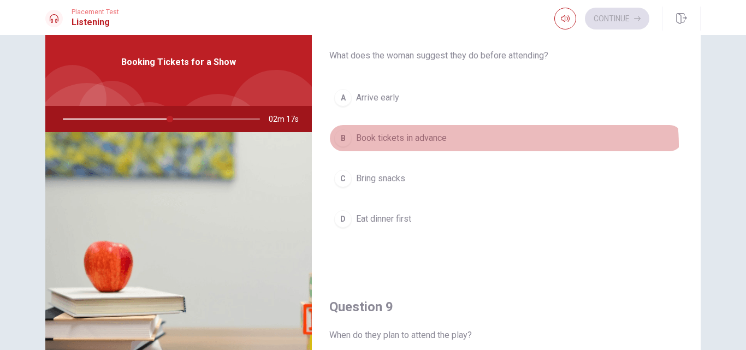
click at [483, 145] on button "B Book tickets in advance" at bounding box center [506, 137] width 354 height 27
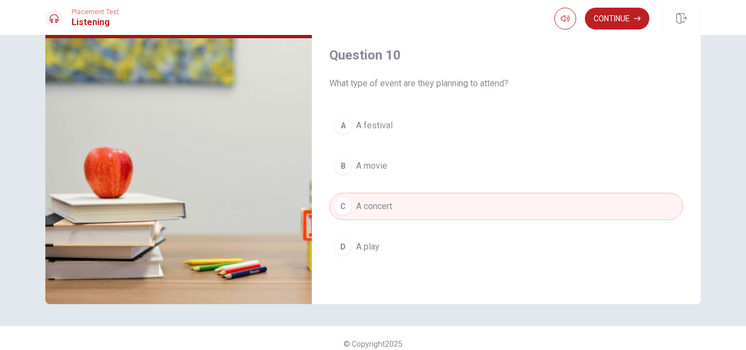
scroll to position [143, 0]
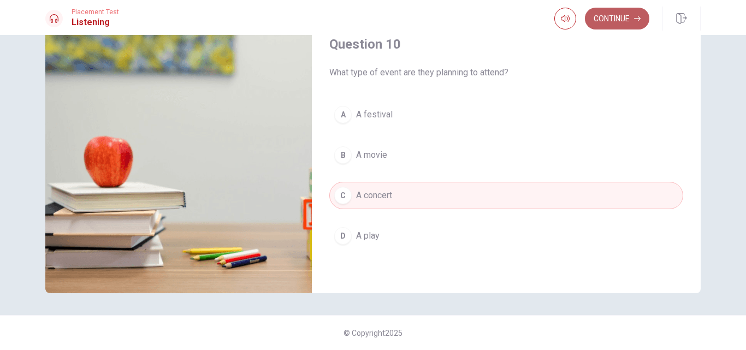
click at [622, 23] on button "Continue" at bounding box center [617, 19] width 64 height 22
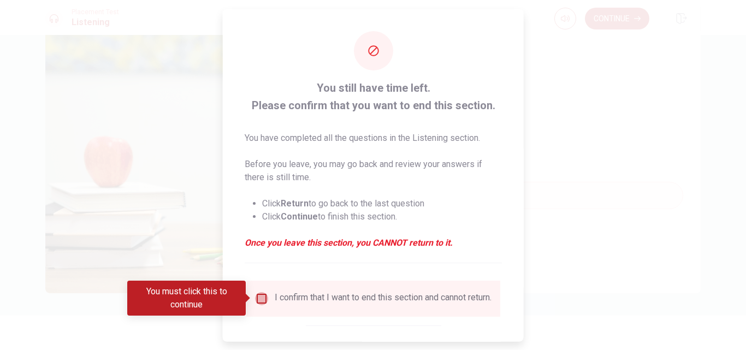
click at [261, 296] on input "You must click this to continue" at bounding box center [261, 298] width 13 height 13
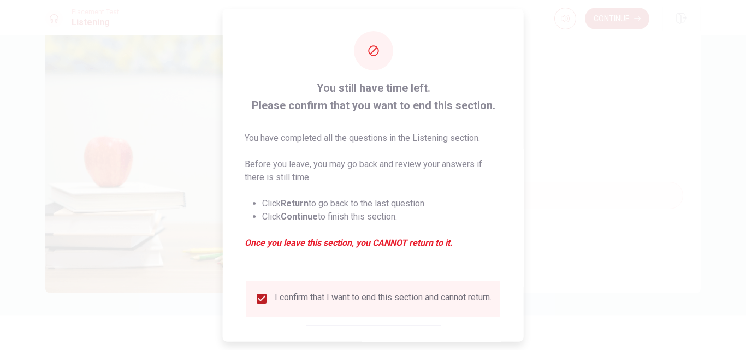
scroll to position [57, 0]
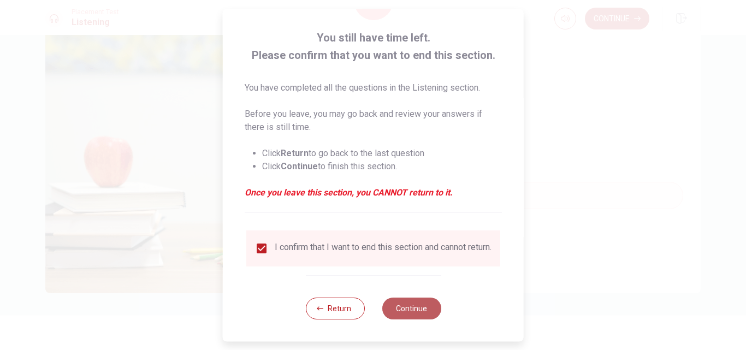
click at [400, 305] on button "Continue" at bounding box center [411, 309] width 59 height 22
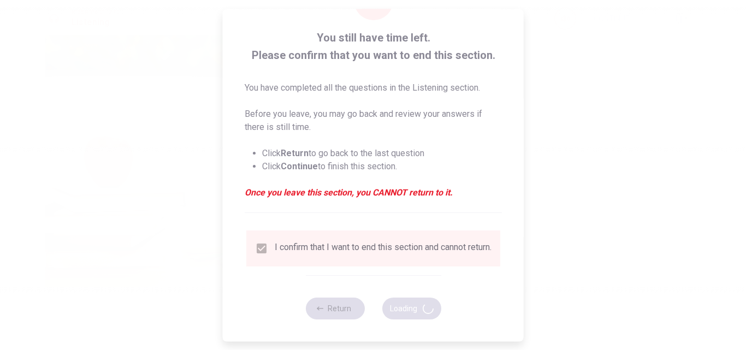
type input "68"
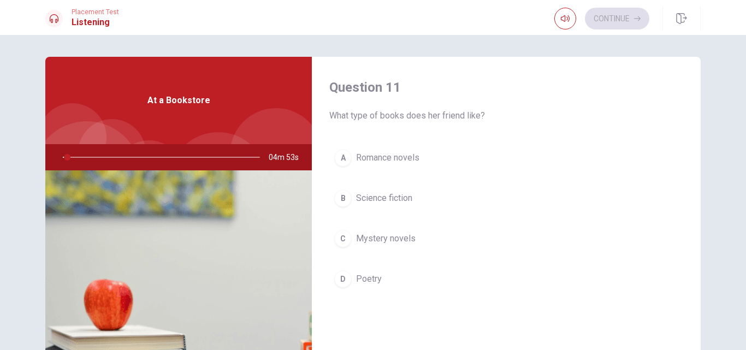
drag, startPoint x: 698, startPoint y: 134, endPoint x: 698, endPoint y: 155, distance: 20.7
click at [698, 155] on div "Question 11 What type of books does her friend like? A Romance novels B Science…" at bounding box center [373, 246] width 690 height 379
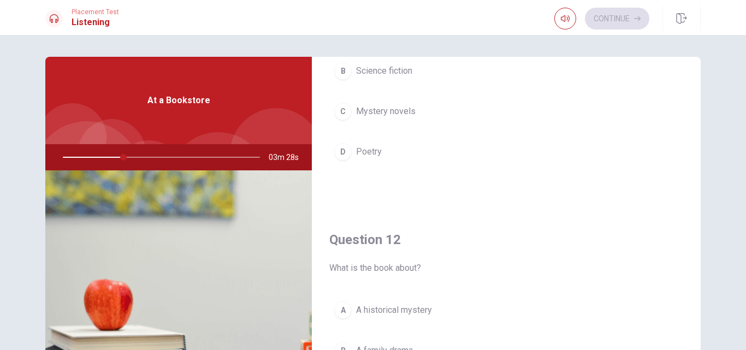
scroll to position [21, 0]
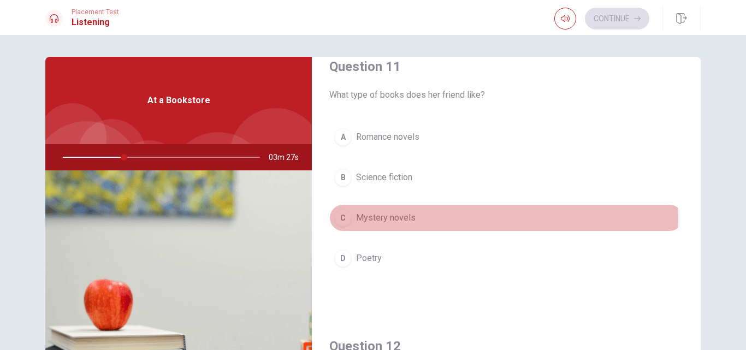
click at [422, 218] on button "C Mystery novels" at bounding box center [506, 217] width 354 height 27
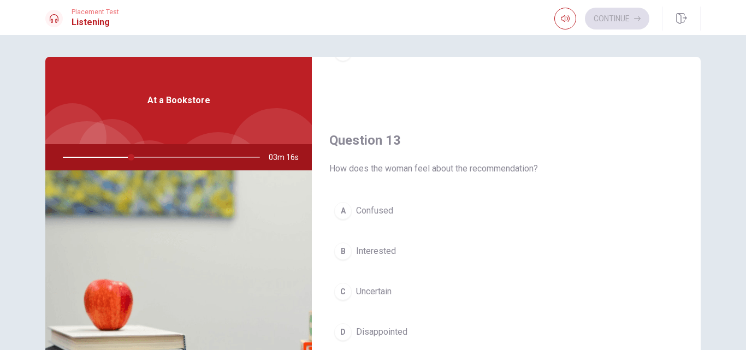
scroll to position [400, 0]
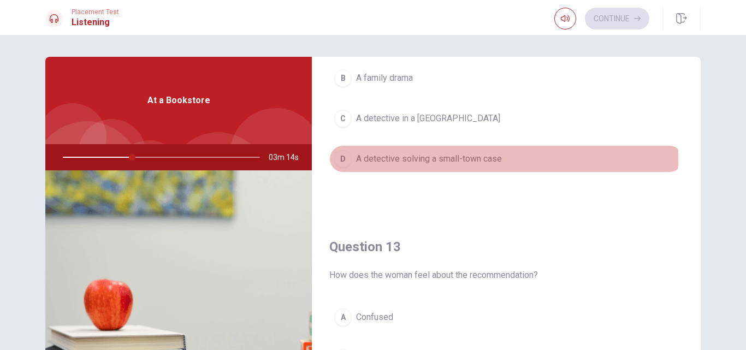
click at [465, 158] on span "A detective solving a small-town case" at bounding box center [429, 158] width 146 height 13
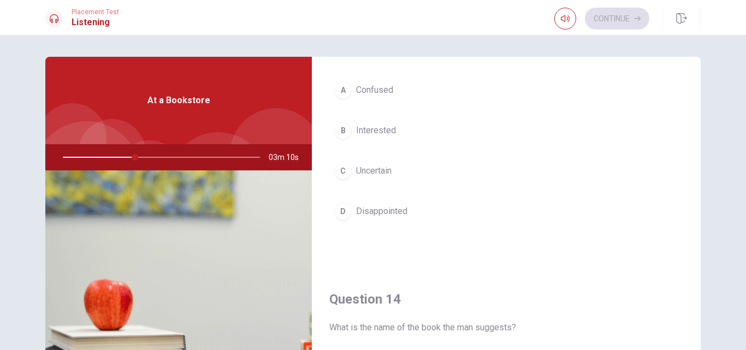
scroll to position [631, 0]
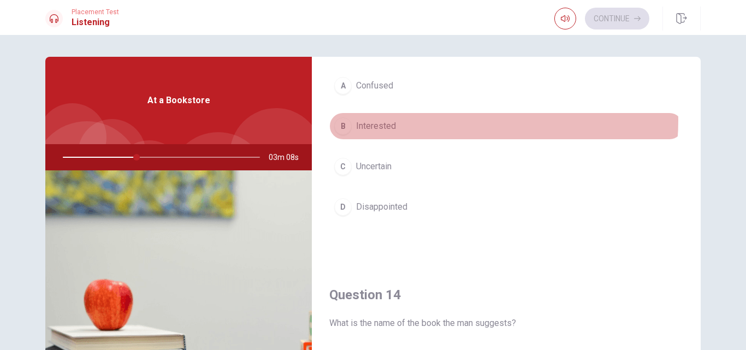
click at [441, 121] on button "B Interested" at bounding box center [506, 125] width 354 height 27
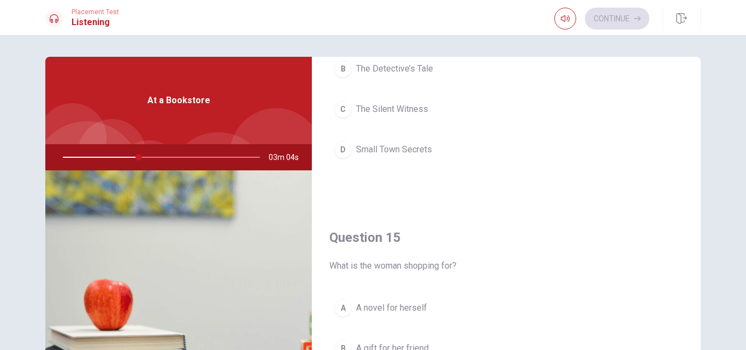
scroll to position [981, 0]
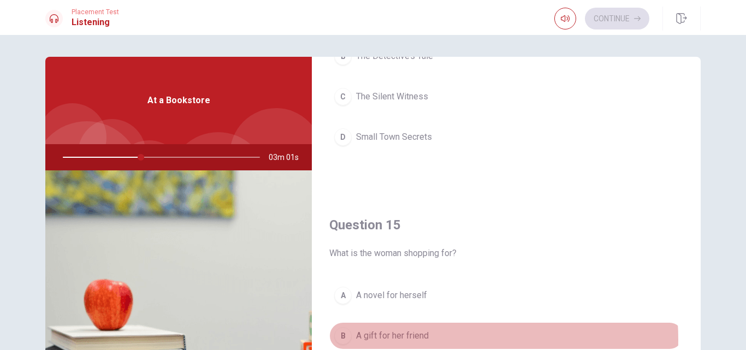
click at [409, 340] on span "A gift for her friend" at bounding box center [392, 335] width 73 height 13
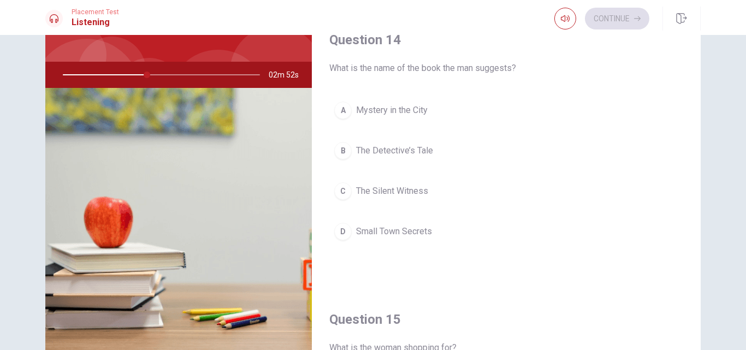
scroll to position [745, 0]
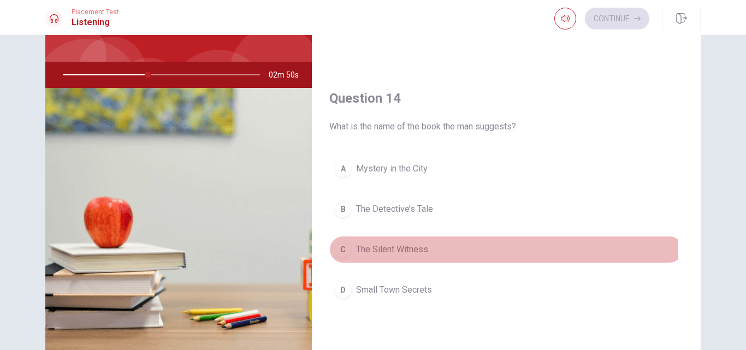
click at [408, 255] on span "The Silent Witness" at bounding box center [392, 249] width 72 height 13
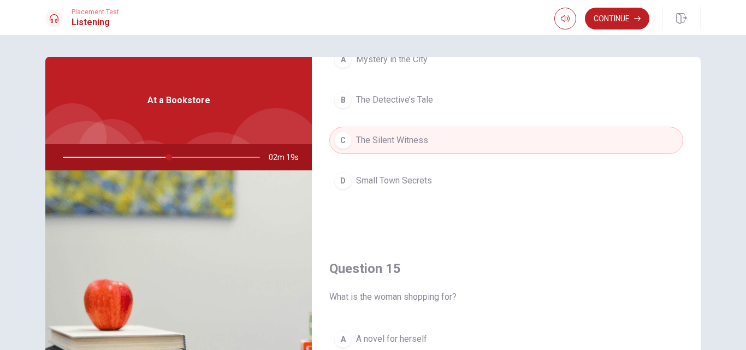
scroll to position [975, 0]
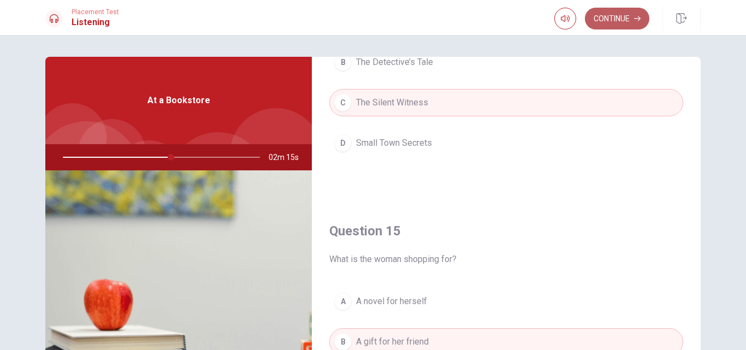
click at [609, 22] on button "Continue" at bounding box center [617, 19] width 64 height 22
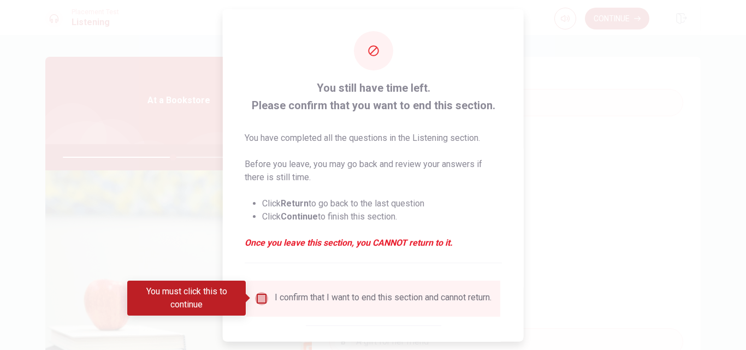
click at [263, 301] on input "You must click this to continue" at bounding box center [261, 298] width 13 height 13
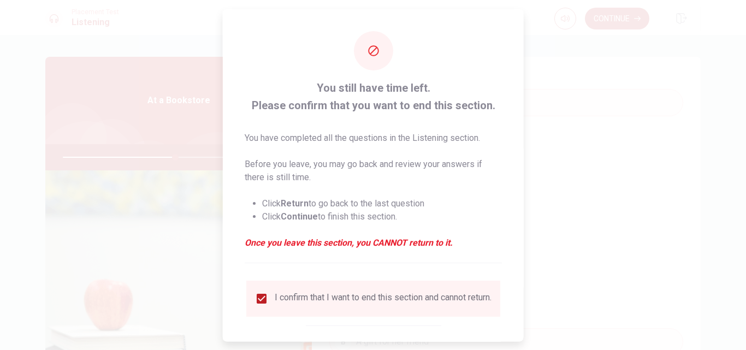
click at [515, 249] on div "You still have time left. Please confirm that you want to end this section. You…" at bounding box center [373, 200] width 301 height 382
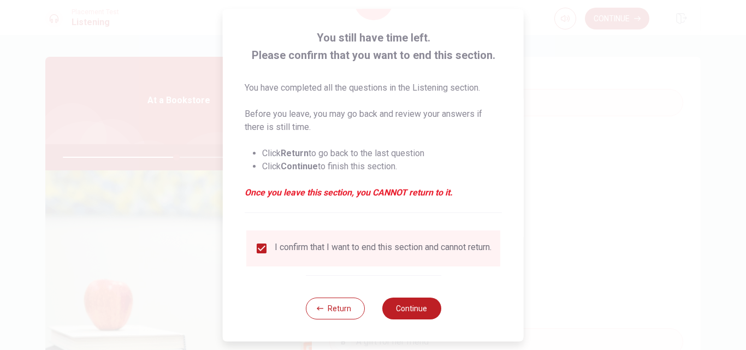
scroll to position [57, 0]
drag, startPoint x: 523, startPoint y: 257, endPoint x: 496, endPoint y: 322, distance: 70.3
click at [522, 316] on div "You still have time left. Please confirm that you want to end this section. You…" at bounding box center [373, 175] width 301 height 332
click at [428, 316] on button "Continue" at bounding box center [411, 309] width 59 height 22
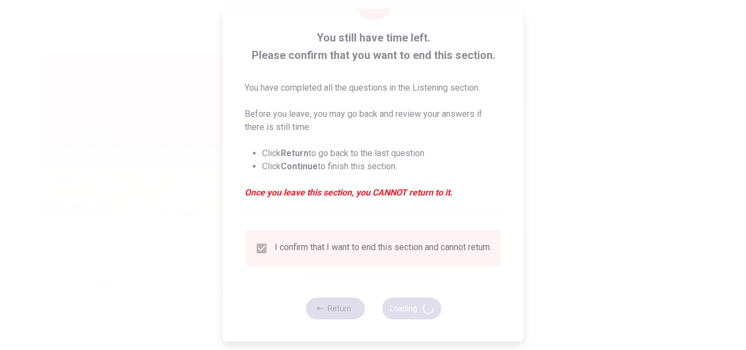
type input "59"
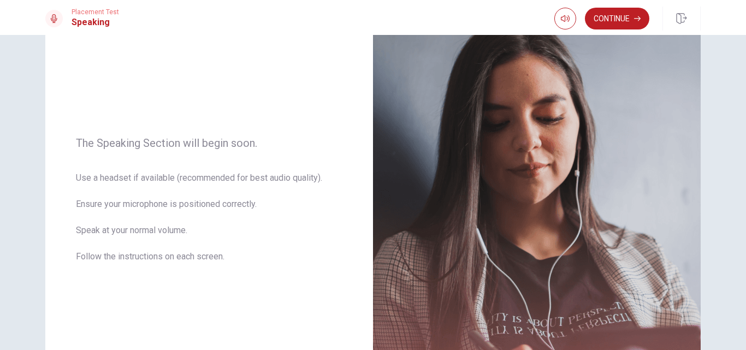
scroll to position [78, 0]
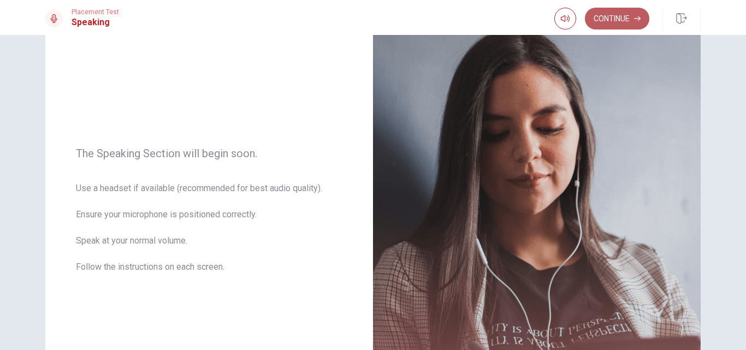
click at [622, 16] on button "Continue" at bounding box center [617, 19] width 64 height 22
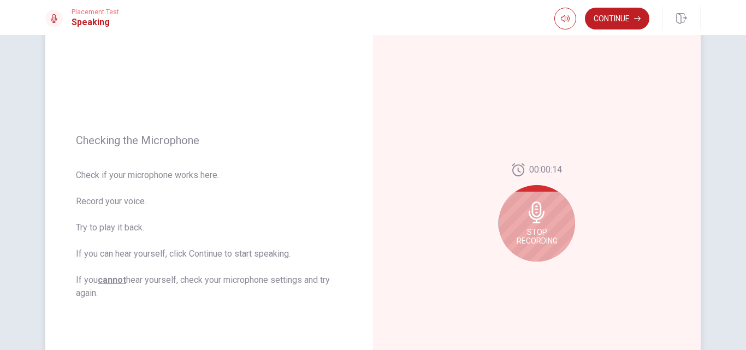
click at [539, 213] on icon at bounding box center [537, 212] width 22 height 22
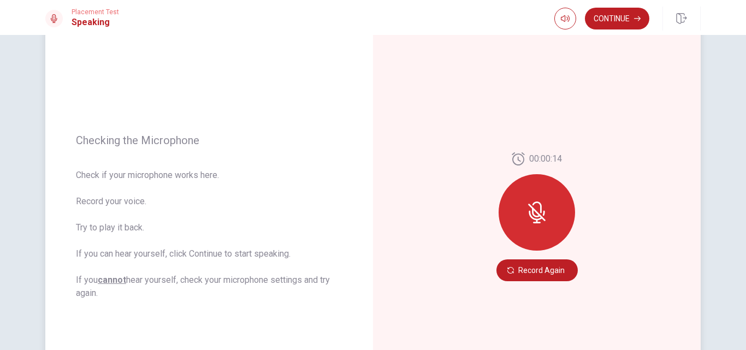
click at [539, 213] on icon at bounding box center [537, 212] width 22 height 22
click at [535, 275] on button "Record Again" at bounding box center [536, 270] width 81 height 22
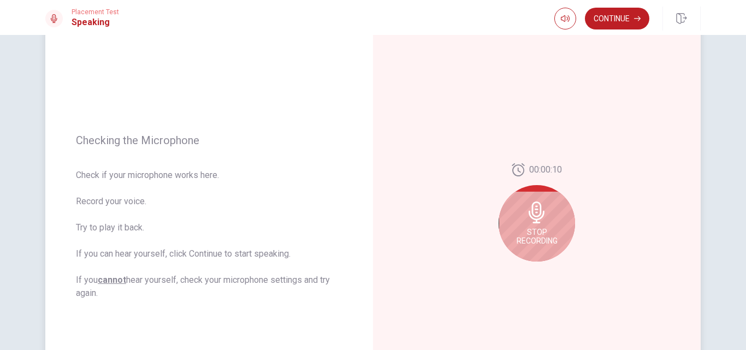
click at [540, 231] on span "Stop Recording" at bounding box center [536, 236] width 41 height 17
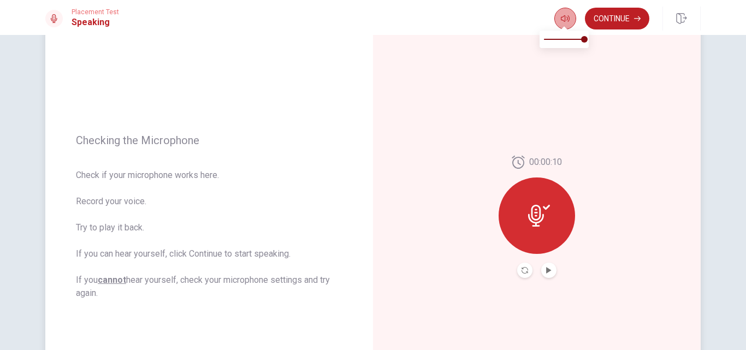
click at [562, 21] on icon "button" at bounding box center [565, 18] width 9 height 7
click at [546, 269] on icon "Play Audio" at bounding box center [548, 270] width 5 height 7
click at [613, 20] on button "Continue" at bounding box center [617, 19] width 64 height 22
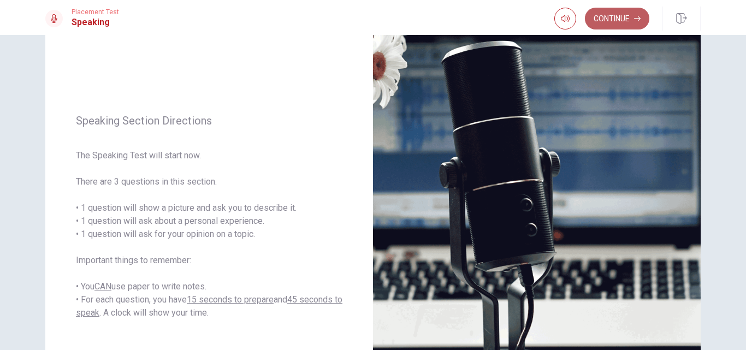
click at [613, 20] on button "Continue" at bounding box center [617, 19] width 64 height 22
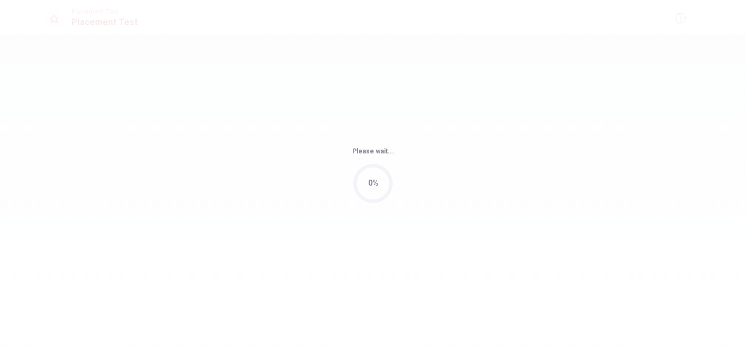
scroll to position [0, 0]
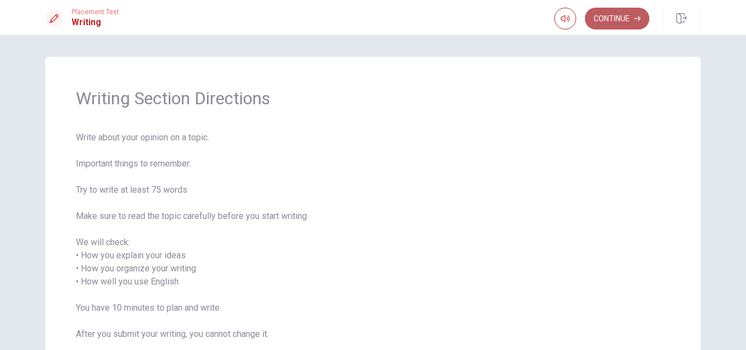
click at [593, 23] on button "Continue" at bounding box center [617, 19] width 64 height 22
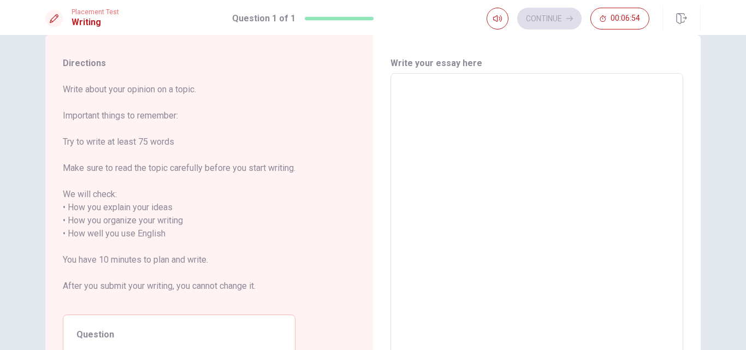
scroll to position [21, 0]
click at [610, 187] on textarea at bounding box center [536, 228] width 277 height 290
type textarea "I"
type textarea "x"
type textarea "I'"
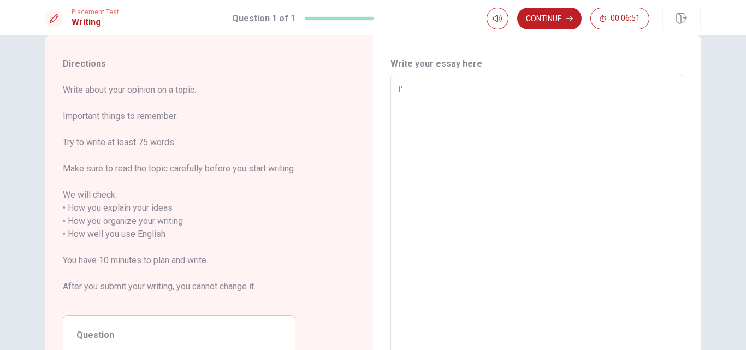
type textarea "x"
type textarea "I'm"
type textarea "x"
type textarea "I'm"
type textarea "x"
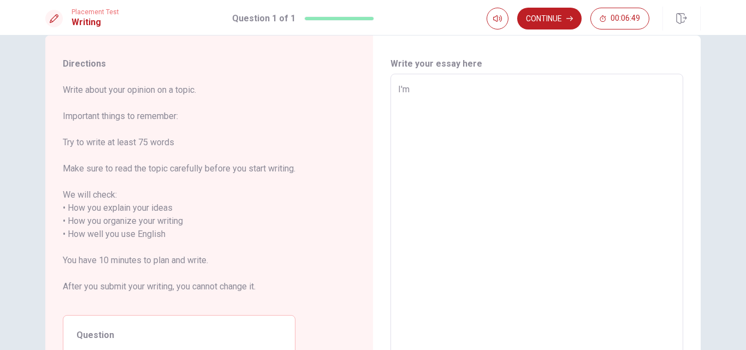
type textarea "I'm a"
type textarea "x"
type textarea "I'm a"
type textarea "x"
type textarea "I'm a s"
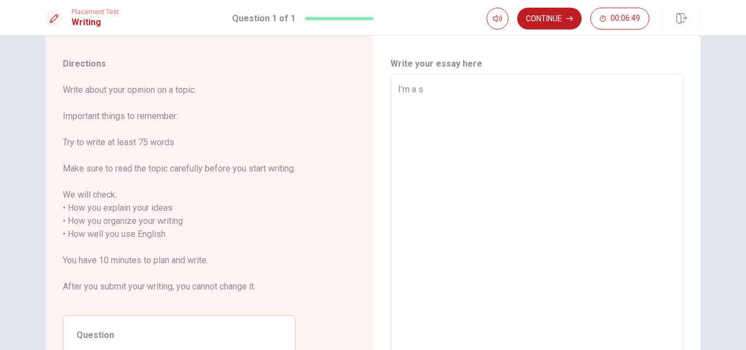
type textarea "x"
type textarea "I'm a so"
type textarea "x"
type textarea "I'm a soc"
type textarea "x"
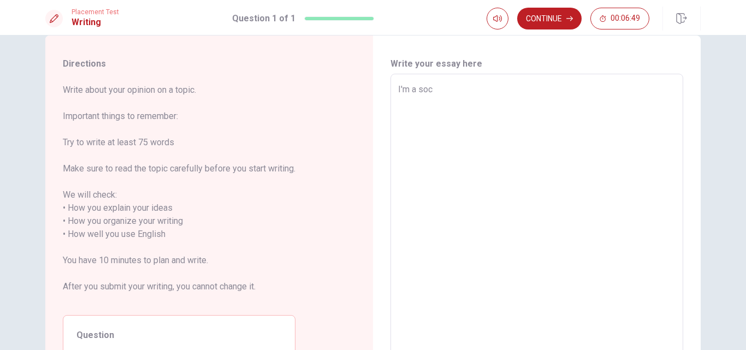
type textarea "I'm a soci"
type textarea "x"
type textarea "I'[PERSON_NAME]"
type textarea "x"
type textarea "I'm a social"
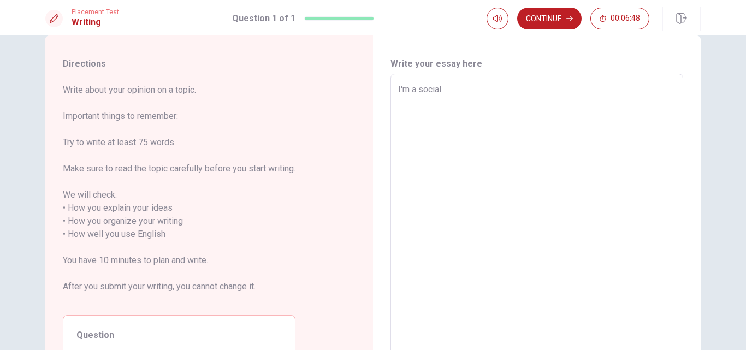
type textarea "x"
type textarea "I'm a social"
type textarea "x"
type textarea "I'm a social w"
type textarea "x"
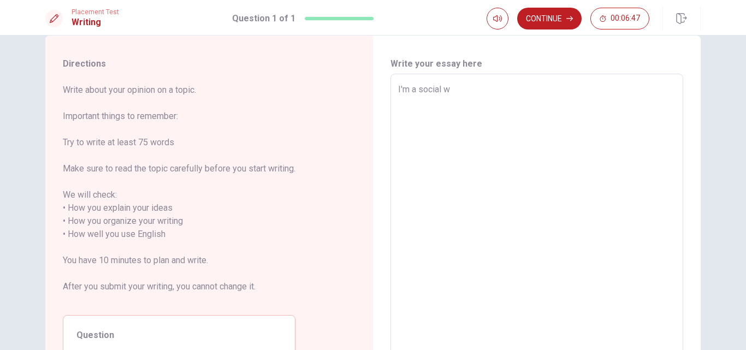
type textarea "I'm a social wo"
type textarea "x"
type textarea "I'm a social woe"
type textarea "x"
type textarea "I'm a social woer"
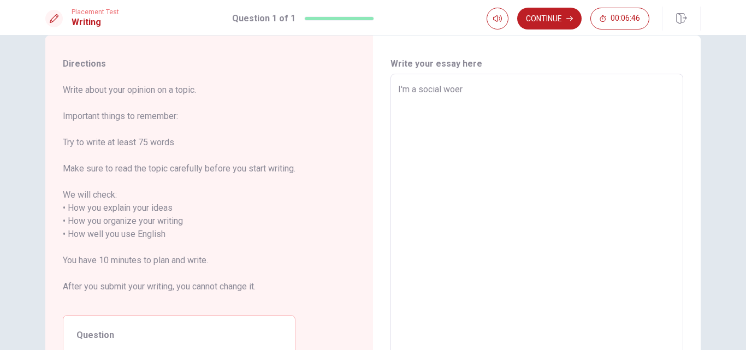
type textarea "x"
type textarea "I'm a social woerk"
type textarea "x"
type textarea "I'm a social woer"
type textarea "x"
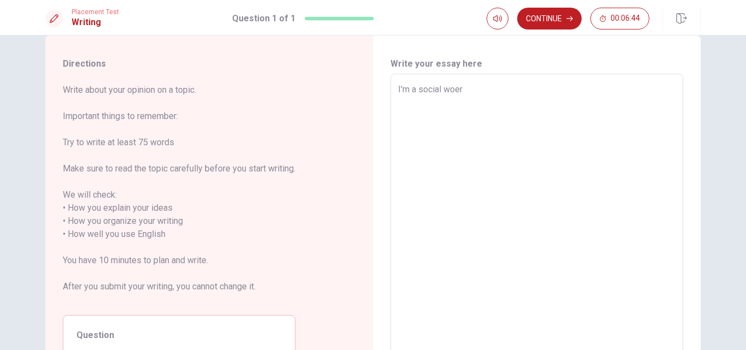
type textarea "I'm a social woe"
type textarea "x"
type textarea "I'm a social wo"
type textarea "x"
type textarea "I'm a social wor"
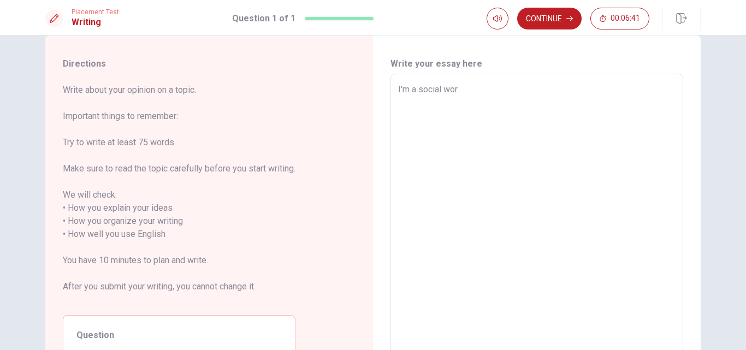
type textarea "x"
type textarea "I'm a social work"
type textarea "x"
type textarea "I'm a social work,"
type textarea "x"
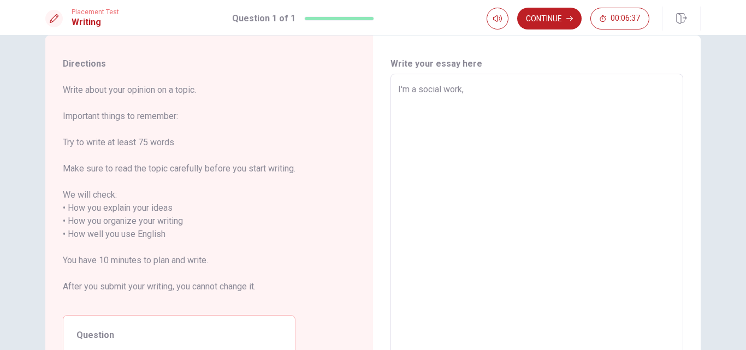
type textarea "I'm a social work,"
type textarea "x"
type textarea "I'm a social work, a"
type textarea "x"
type textarea "I'm a social work, ad"
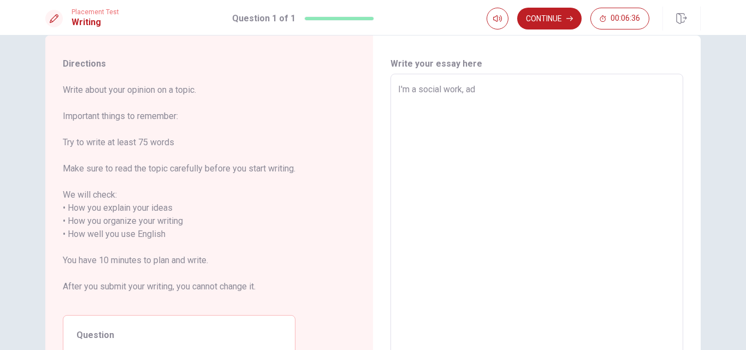
type textarea "x"
type textarea "I'm a social work, a"
type textarea "x"
type textarea "I'm a social work, an"
type textarea "x"
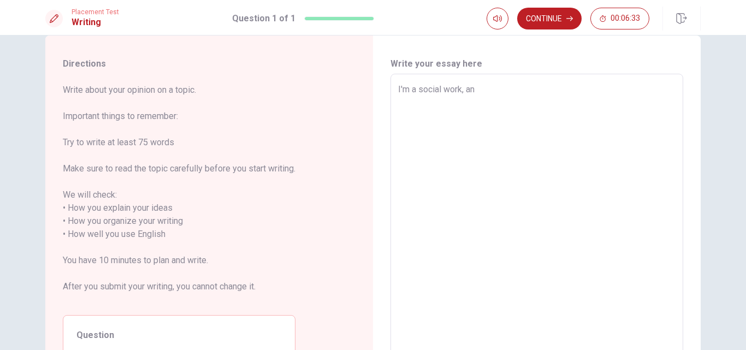
type textarea "I'm a social work, and"
type textarea "x"
type textarea "I'm a social work, and"
type textarea "x"
type textarea "I'm a social work, and I"
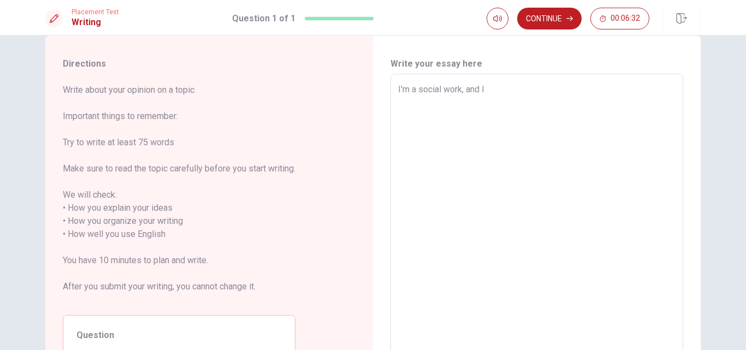
type textarea "x"
type textarea "I'm a social work, and I"
type textarea "x"
type textarea "I'm a social work, and I w"
type textarea "x"
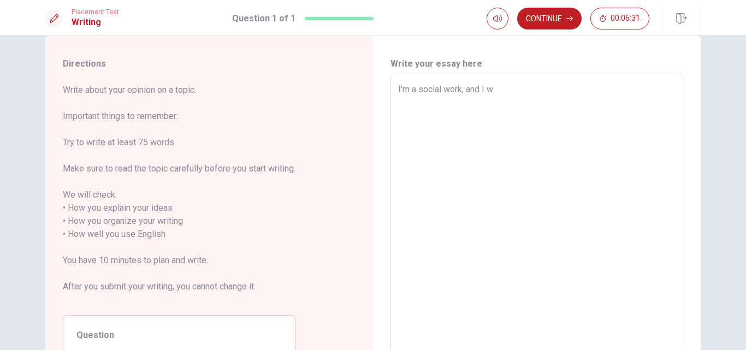
type textarea "I'm a social work, and I wo"
type textarea "x"
type textarea "I'm a social work, and I wor"
type textarea "x"
type textarea "I'm a social work, and I work"
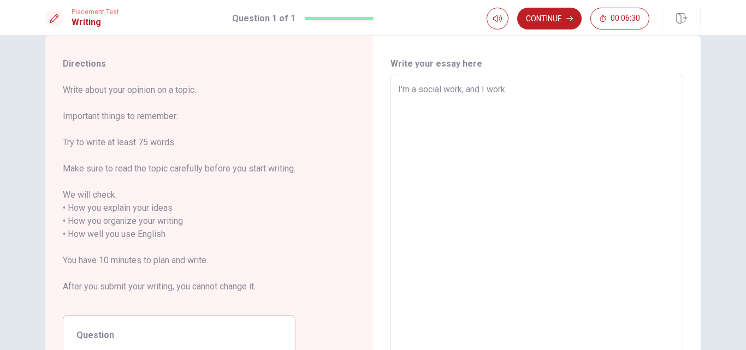
type textarea "x"
type textarea "I'm a social work, and I worke"
type textarea "x"
type textarea "I'm a social work, and I worked"
type textarea "x"
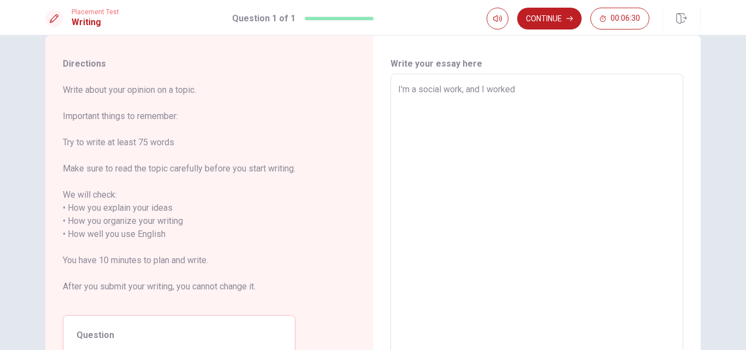
type textarea "I'm a social work, and I worked"
type textarea "x"
type textarea "I'm a social work, and I worked w"
type textarea "x"
type textarea "I'm a social work, and I worked wi"
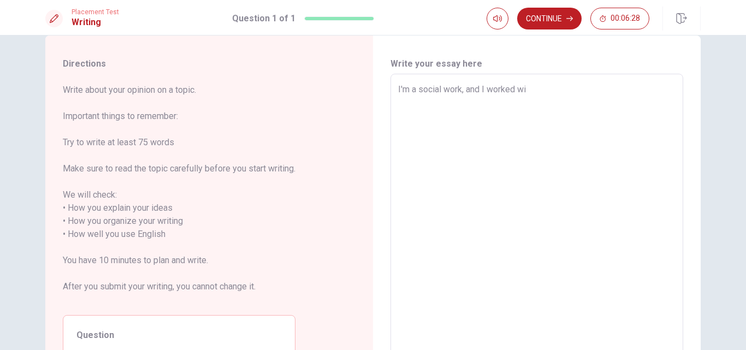
type textarea "x"
type textarea "I'm a social work, and I worked wit"
type textarea "x"
type textarea "I'm a social work, and I worked with"
type textarea "x"
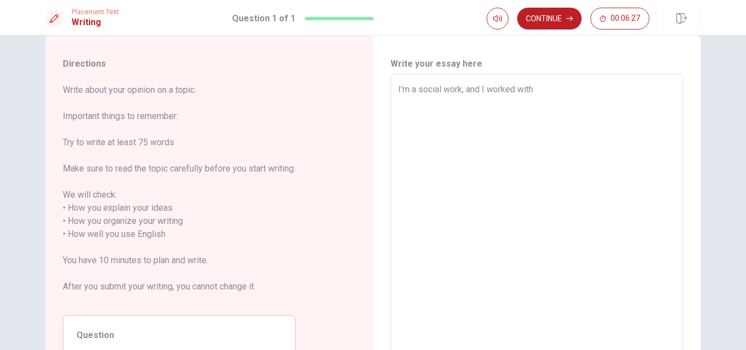
type textarea "I'm a social work, and I worked with"
type textarea "x"
type textarea "I'm a social work, and I worked with a"
type textarea "x"
type textarea "I'm a social work, and I worked with a"
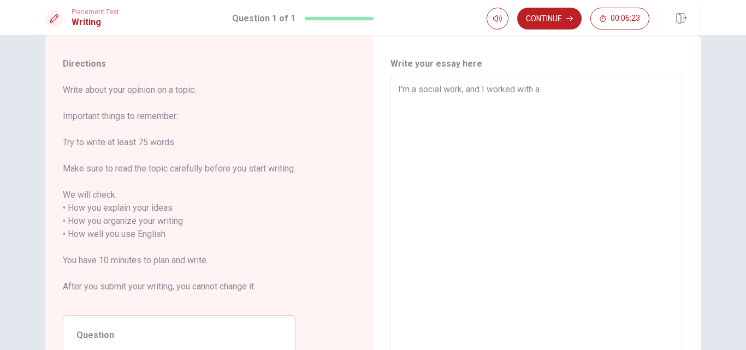
type textarea "x"
type textarea "I'm a social work, and I worked with a t"
type textarea "x"
type textarea "I'm a social work, and I worked with a te"
type textarea "x"
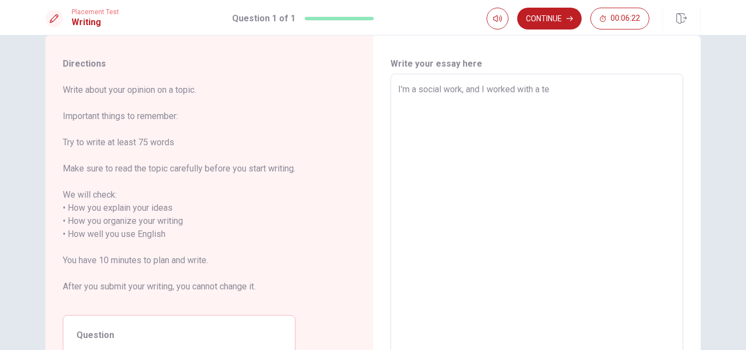
type textarea "I'm a social work, and I worked with a tea"
type textarea "x"
type textarea "I'm a social work, and I worked with a team"
type textarea "x"
type textarea "I'm a social work, and I worked with a team"
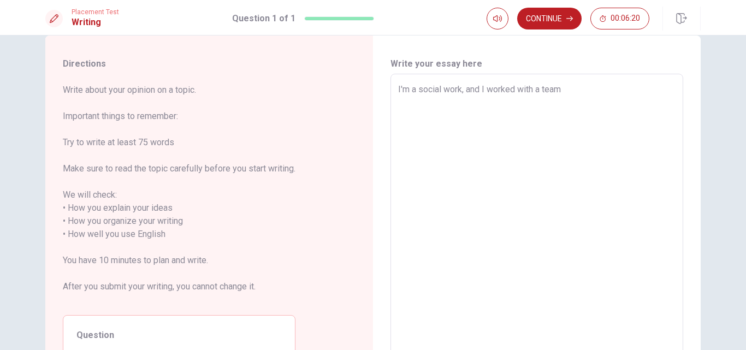
type textarea "x"
type textarea "I'm a social work, and I worked with a team m"
type textarea "x"
type textarea "I'm a social work, and I worked with a team ma"
type textarea "x"
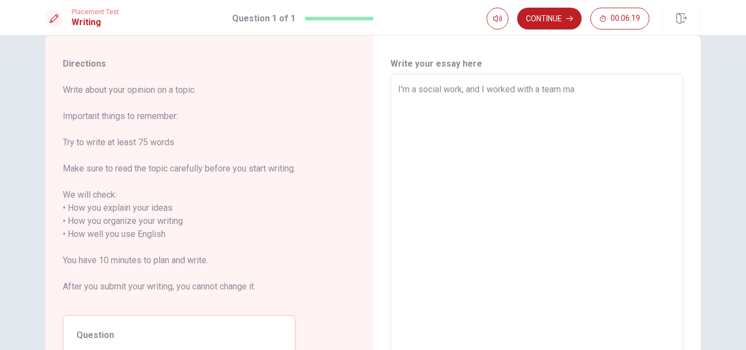
type textarea "I'm a social work, and I worked with a team man"
type textarea "x"
type textarea "I'm a social work, and I worked with a team ma"
type textarea "x"
type textarea "I'm a social work, and I worked with a team mad"
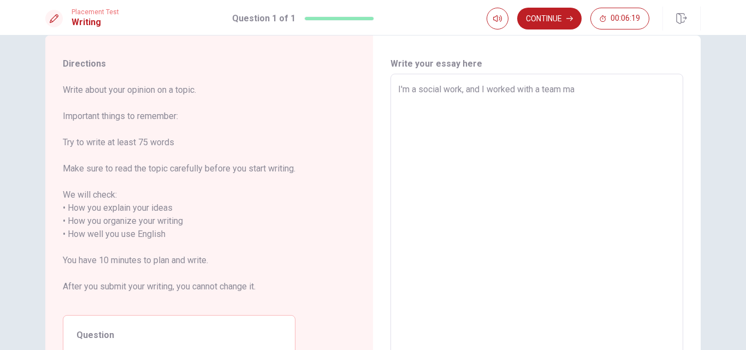
type textarea "x"
type textarea "I'm a social work, and I worked with a team made"
type textarea "x"
type textarea "I'm a social work, and I worked with a team made"
type textarea "x"
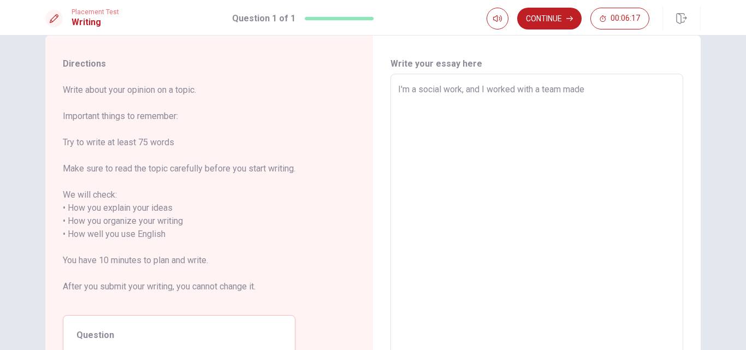
type textarea "I'm a social work, and I worked with a team made u"
type textarea "x"
type textarea "I'm a social work, and I worked with a team made up"
type textarea "x"
type textarea "I'm a social work, and I worked with a team made up"
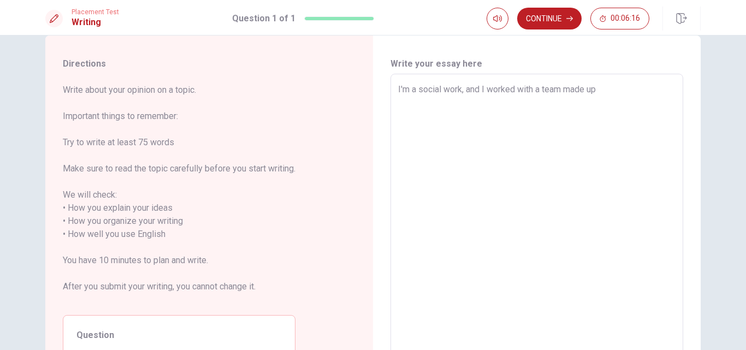
type textarea "x"
type textarea "I'm a social work, and I worked with a team made up f"
type textarea "x"
type textarea "I'm a social work, and I worked with a team made up fo"
type textarea "x"
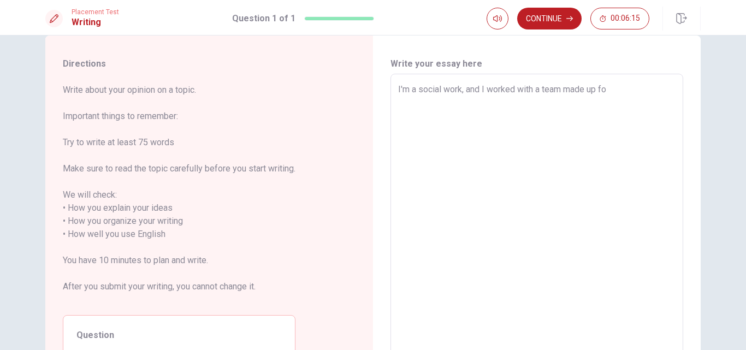
type textarea "I'm a social work, and I worked with a team made up for"
type textarea "x"
type textarea "I'm a social work, and I worked with a team made up for"
type textarea "x"
type textarea "I'm a social work, and I worked with a team made up for m"
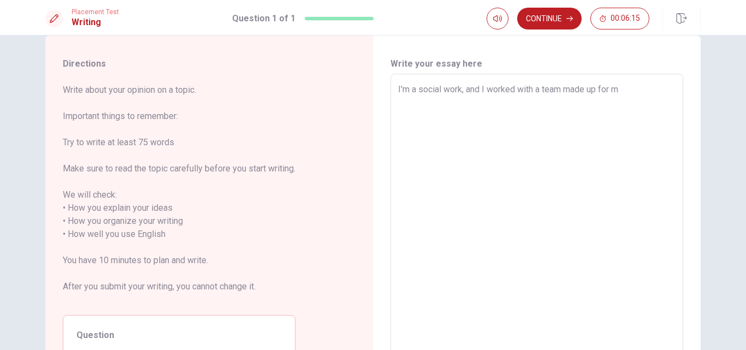
type textarea "x"
type textarea "I'm a social work, and I worked with a team made up for me"
type textarea "x"
type textarea "I'm a social work, and I worked with a team made up for me"
click at [645, 91] on textarea "I'm a social work, and I worked with a team made up for me" at bounding box center [536, 228] width 277 height 290
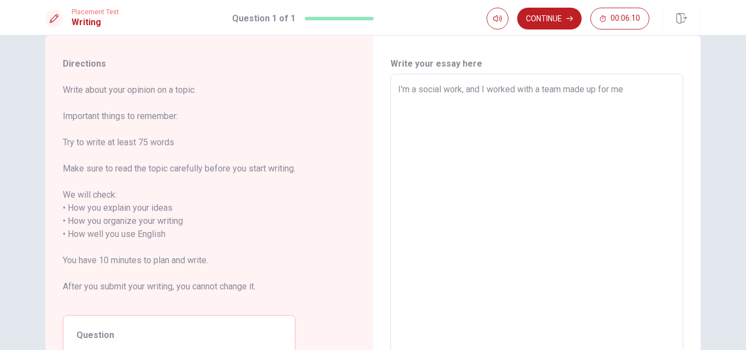
type textarea "x"
type textarea "I'm a social work, and I worked with a team made up for me"
type textarea "x"
type textarea "I'm a social work, and I worked with a team made up for me,"
type textarea "x"
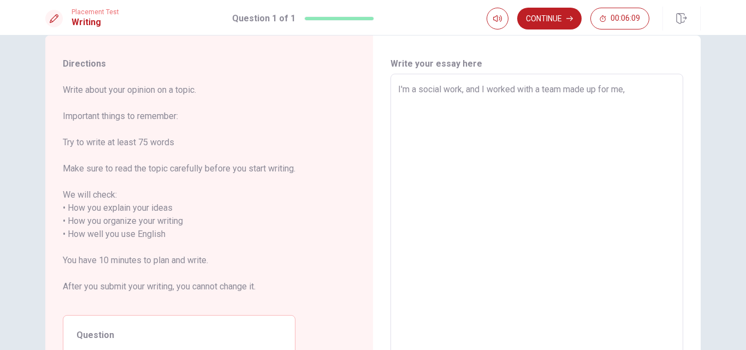
type textarea "I'm a social work, and I worked with a team made up for me,"
type textarea "x"
type textarea "I'm a social work, and I worked with a team made up for me, a"
type textarea "x"
type textarea "I'm a social work, and I worked with a team made up for me, a"
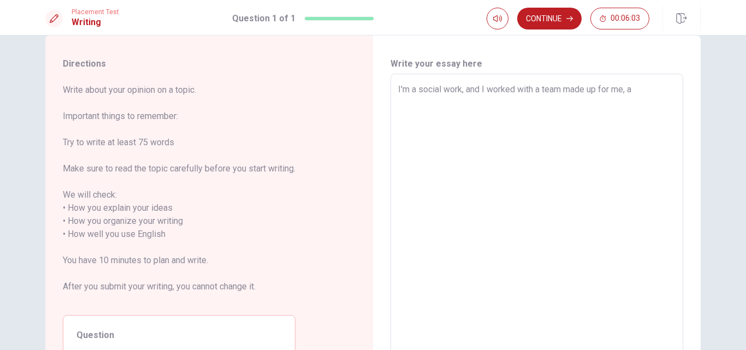
type textarea "x"
type textarea "I'm a social work, and I worked with a team made up for me, a p"
type textarea "x"
type textarea "I'm a social work, and I worked with a team made up for me, a ps"
type textarea "x"
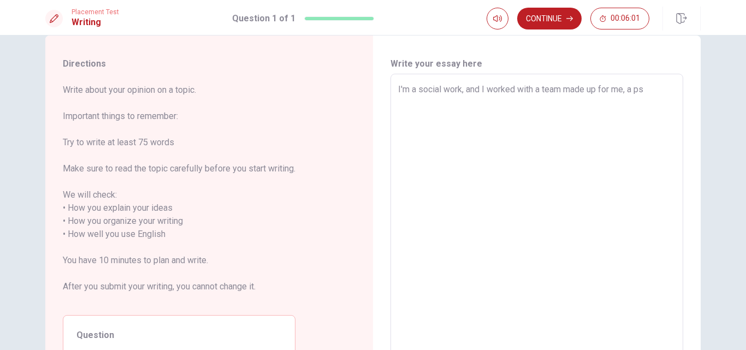
type textarea "I'm a social work, and I worked with a team made up for me, a psy"
type textarea "x"
type textarea "I'm a social work, and I worked with a team made up for me, a psyc"
type textarea "x"
type textarea "I'm a social work, and I worked with a team made up for me, a psych"
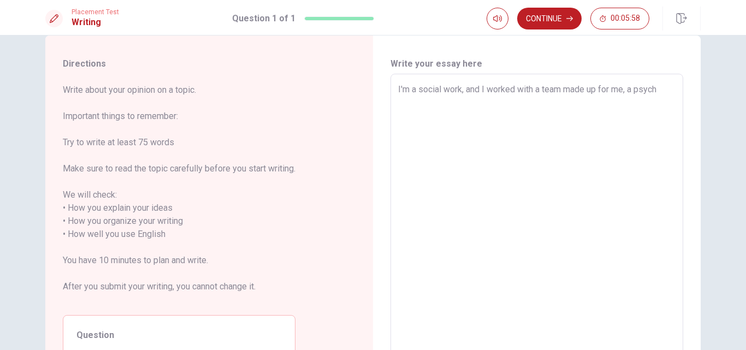
type textarea "x"
type textarea "I'm a social work, and I worked with a team made up for me, a psycho"
type textarea "x"
type textarea "I'm a social work, and I worked with a team made up for me, a psychol"
type textarea "x"
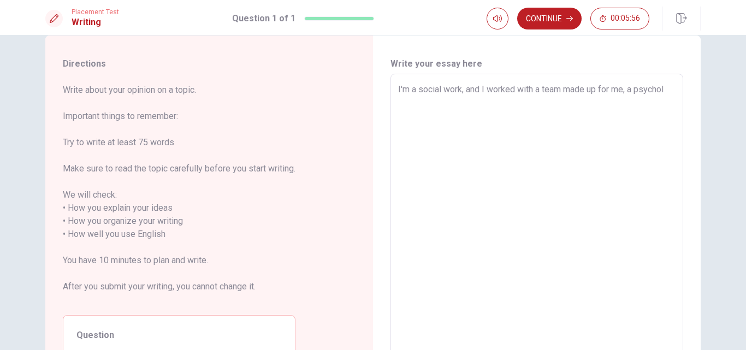
type textarea "I'm a social work, and I worked with a team made up for me, a psycholo"
type textarea "x"
type textarea "I'm a social work, and I worked with a team made up for me, a psycholog"
type textarea "x"
type textarea "I'm a social work, and I worked with a team made up for me, a psychologi"
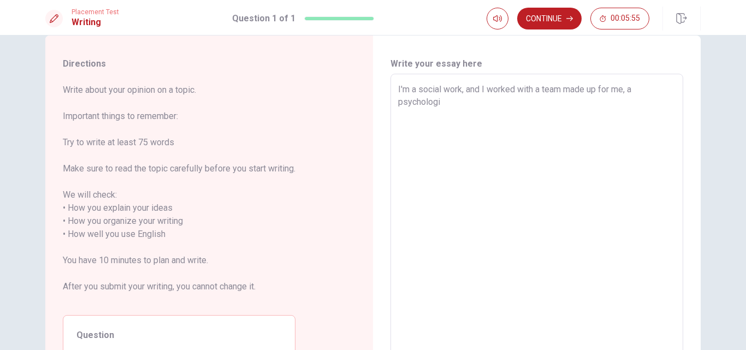
type textarea "x"
type textarea "I'm a social work, and I worked with a team made up for me, a psychologis"
type textarea "x"
type textarea "I'm a social work, and I worked with a team made up for me, a [MEDICAL_DATA]"
type textarea "x"
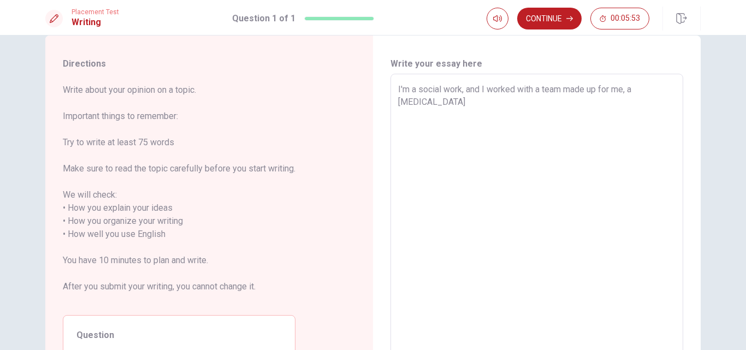
type textarea "I'm a social work, and I worked with a team made up for me, a [MEDICAL_DATA]"
type textarea "x"
type textarea "I'm a social work, and I worked with a team made up for me, a [MEDICAL_DATA] a"
type textarea "x"
type textarea "I'm a social work, and I worked with a team made up for me, a [MEDICAL_DATA] an"
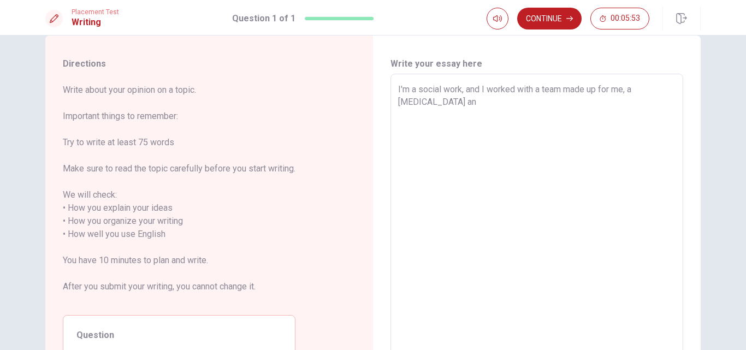
type textarea "x"
type textarea "I'm a social work, and I worked with a team made up for me, a [MEDICAL_DATA] and"
type textarea "x"
type textarea "I'm a social work, and I worked with a team made up for me, a [MEDICAL_DATA] and"
type textarea "x"
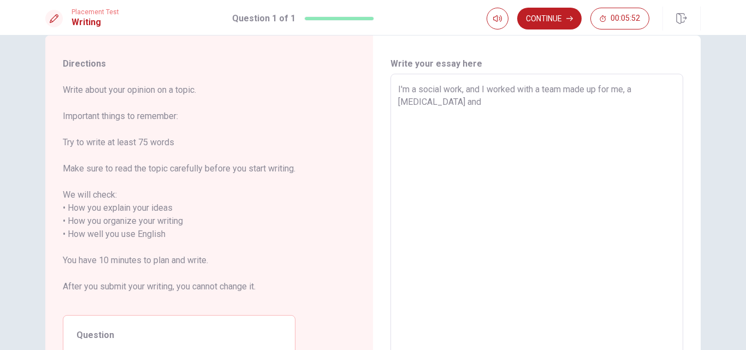
type textarea "I'm a social work, and I worked with a team made up for me, a [MEDICAL_DATA] an…"
type textarea "x"
type textarea "I'm a social work, and I worked with a team made up for me, a [MEDICAL_DATA] an…"
type textarea "x"
type textarea "I'm a social work, and I worked with a team made up for me, a [MEDICAL_DATA] an…"
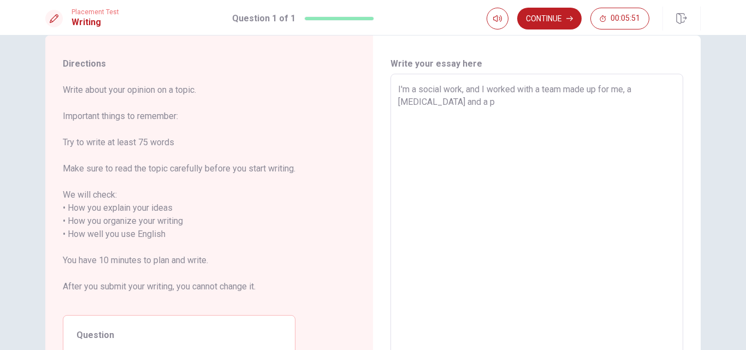
type textarea "x"
type textarea "I'm a social work, and I worked with a team made up for me, a [MEDICAL_DATA] an…"
type textarea "x"
type textarea "I'm a social work, and I worked with a team made up for me, a [MEDICAL_DATA] an…"
type textarea "x"
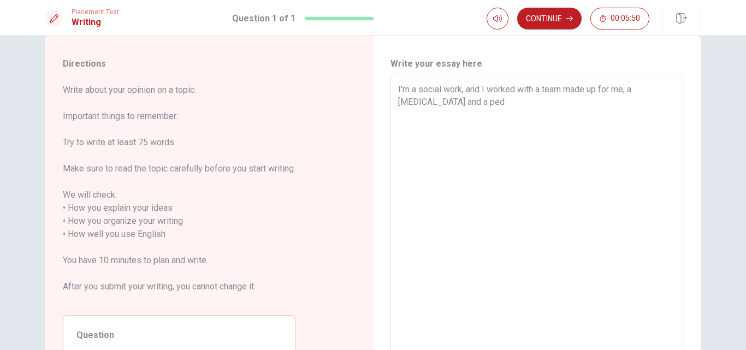
type textarea "I'm a social work, and I worked with a team made up for me, a [MEDICAL_DATA] an…"
type textarea "x"
type textarea "I'm a social work, and I worked with a team made up for me, a [MEDICAL_DATA] an…"
type textarea "x"
type textarea "I'm a social work, and I worked with a team made up for me, a [MEDICAL_DATA] an…"
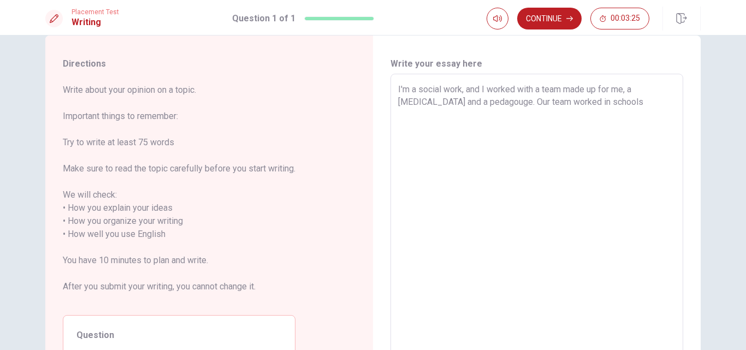
click at [574, 97] on textarea "I'm a social work, and I worked with a team made up for me, a [MEDICAL_DATA] an…" at bounding box center [536, 228] width 277 height 290
click at [587, 103] on textarea "I'm a social work, and I worked with a team made up for me, a [MEDICAL_DATA] an…" at bounding box center [536, 228] width 277 height 290
click at [627, 101] on textarea "I'm a social work, and I worked with a team made up for me, a [MEDICAL_DATA] an…" at bounding box center [536, 228] width 277 height 290
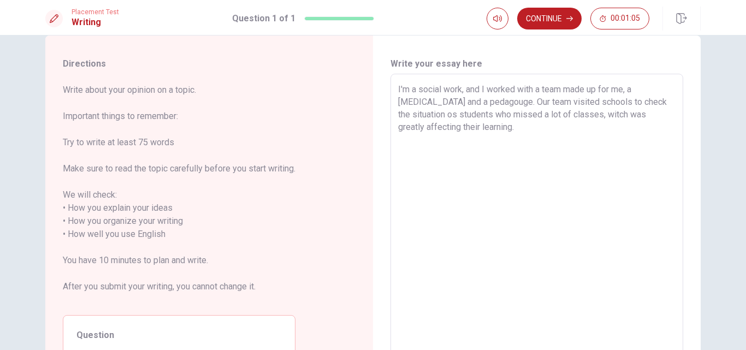
click at [591, 116] on textarea "I'm a social work, and I worked with a team made up for me, a [MEDICAL_DATA] an…" at bounding box center [536, 228] width 277 height 290
drag, startPoint x: 591, startPoint y: 116, endPoint x: 648, endPoint y: 141, distance: 61.9
click at [648, 141] on textarea "I'm a social work, and I worked with a team made up for me, a [MEDICAL_DATA] an…" at bounding box center [536, 228] width 277 height 290
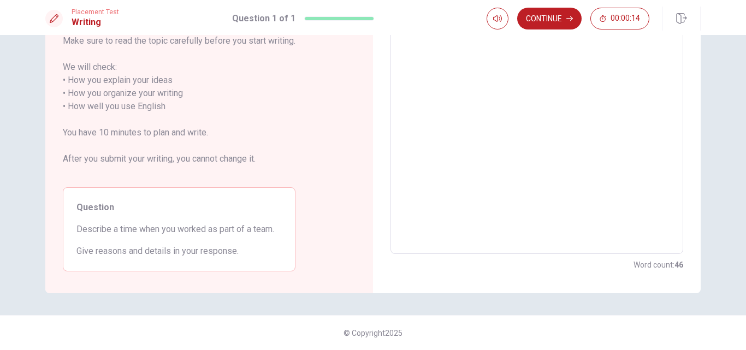
scroll to position [0, 0]
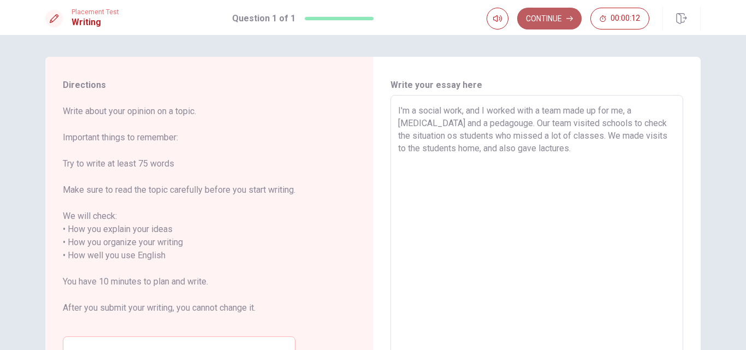
click at [546, 24] on button "Continue" at bounding box center [549, 19] width 64 height 22
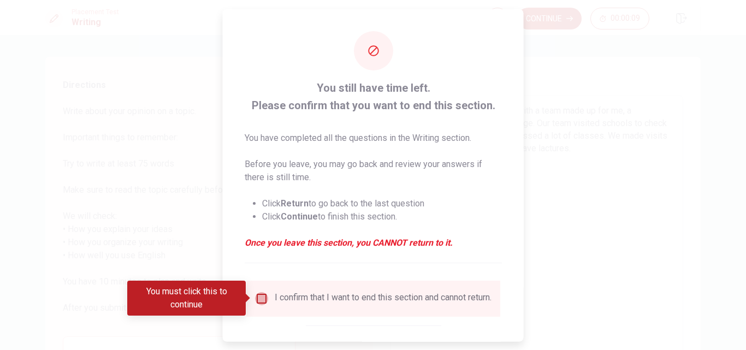
click at [265, 304] on input "You must click this to continue" at bounding box center [261, 298] width 13 height 13
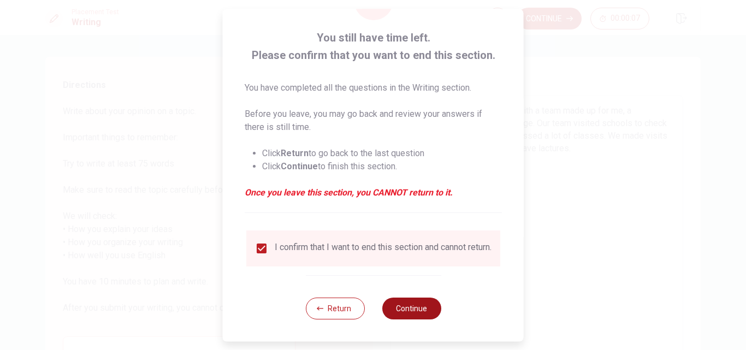
scroll to position [57, 0]
drag, startPoint x: 390, startPoint y: 296, endPoint x: 397, endPoint y: 305, distance: 11.6
click at [397, 305] on div "Return Continue" at bounding box center [372, 308] width 135 height 66
click at [397, 305] on button "Continue" at bounding box center [411, 309] width 59 height 22
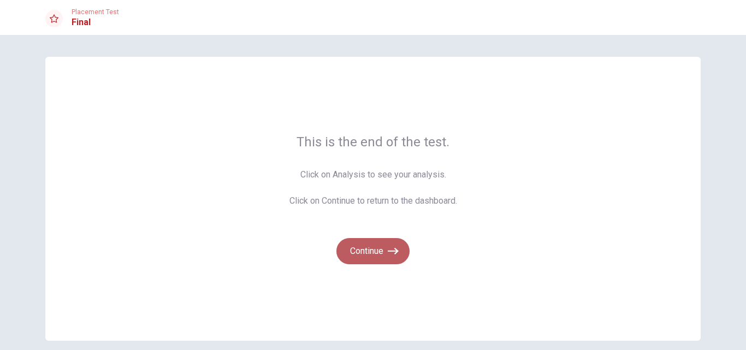
click at [370, 254] on button "Continue" at bounding box center [372, 251] width 73 height 26
